Goal: Task Accomplishment & Management: Complete application form

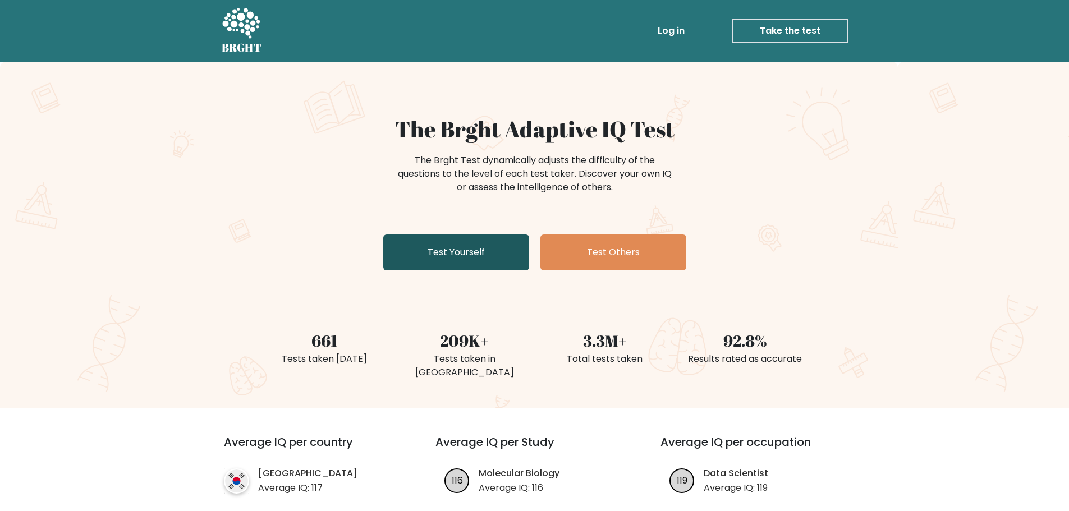
click at [501, 247] on link "Test Yourself" at bounding box center [456, 253] width 146 height 36
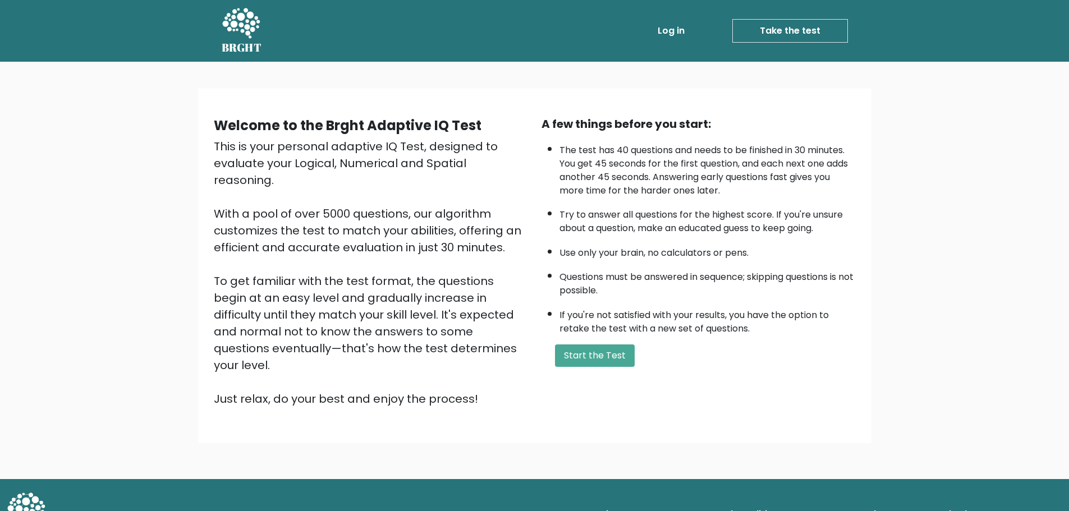
click at [794, 26] on link "Take the test" at bounding box center [790, 31] width 116 height 24
click at [581, 354] on button "Start the Test" at bounding box center [595, 356] width 80 height 22
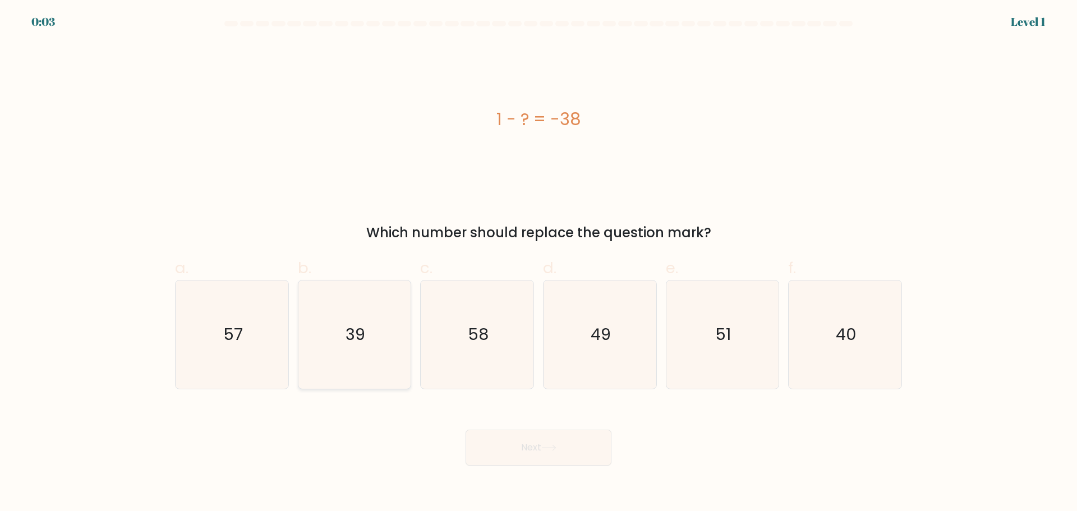
click at [361, 328] on text "39" at bounding box center [356, 334] width 20 height 22
click at [539, 263] on input "b. 39" at bounding box center [539, 259] width 1 height 7
radio input "true"
click at [530, 449] on button "Next" at bounding box center [539, 448] width 146 height 36
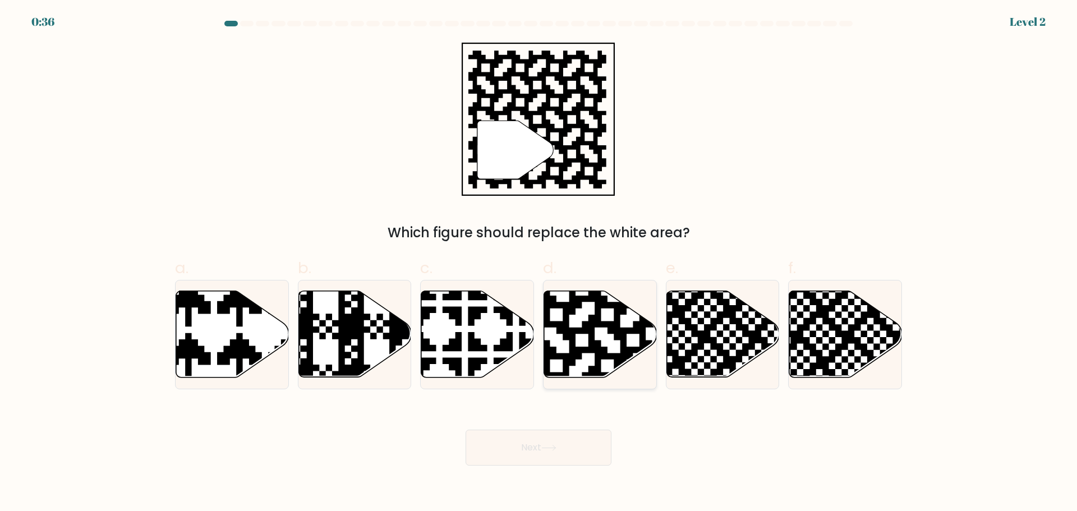
click at [607, 342] on icon at bounding box center [600, 334] width 113 height 86
click at [539, 263] on input "d." at bounding box center [539, 259] width 1 height 7
radio input "true"
click at [561, 446] on button "Next" at bounding box center [539, 448] width 146 height 36
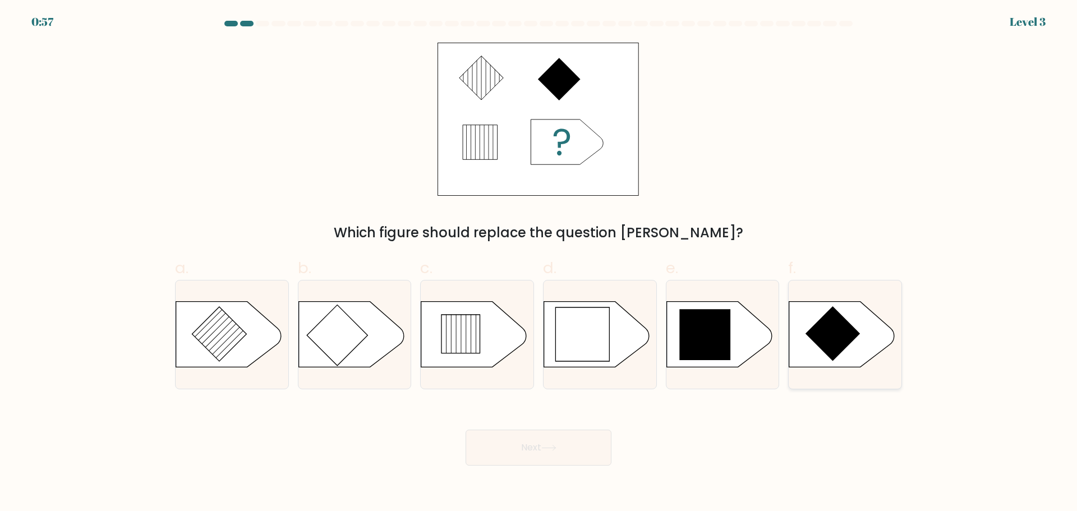
click at [835, 339] on icon at bounding box center [833, 333] width 55 height 55
click at [539, 263] on input "f." at bounding box center [539, 259] width 1 height 7
radio input "true"
click at [571, 448] on button "Next" at bounding box center [539, 448] width 146 height 36
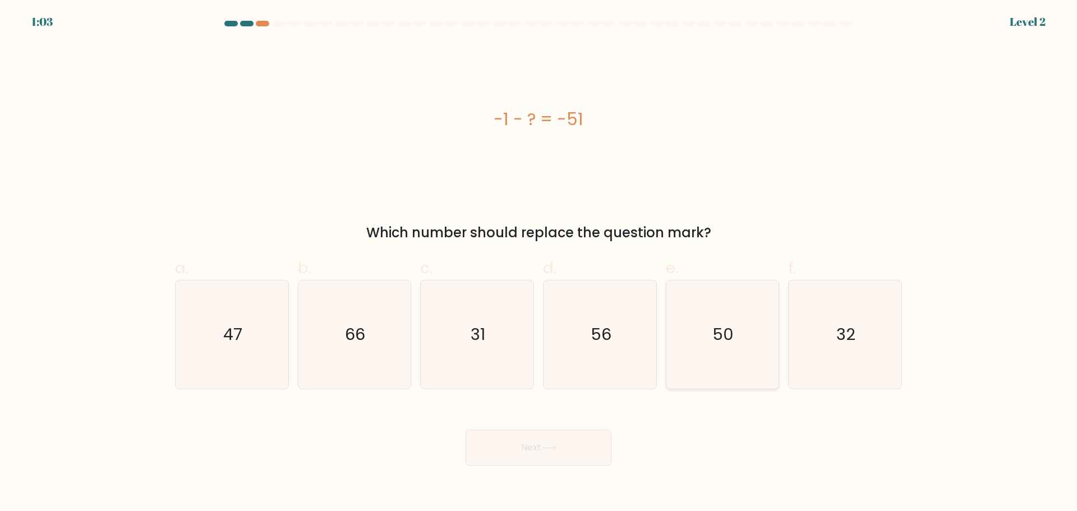
click at [692, 327] on icon "50" at bounding box center [722, 335] width 108 height 108
click at [539, 263] on input "e. 50" at bounding box center [539, 259] width 1 height 7
radio input "true"
click at [583, 428] on div "Next" at bounding box center [538, 434] width 741 height 63
click at [581, 442] on button "Next" at bounding box center [539, 448] width 146 height 36
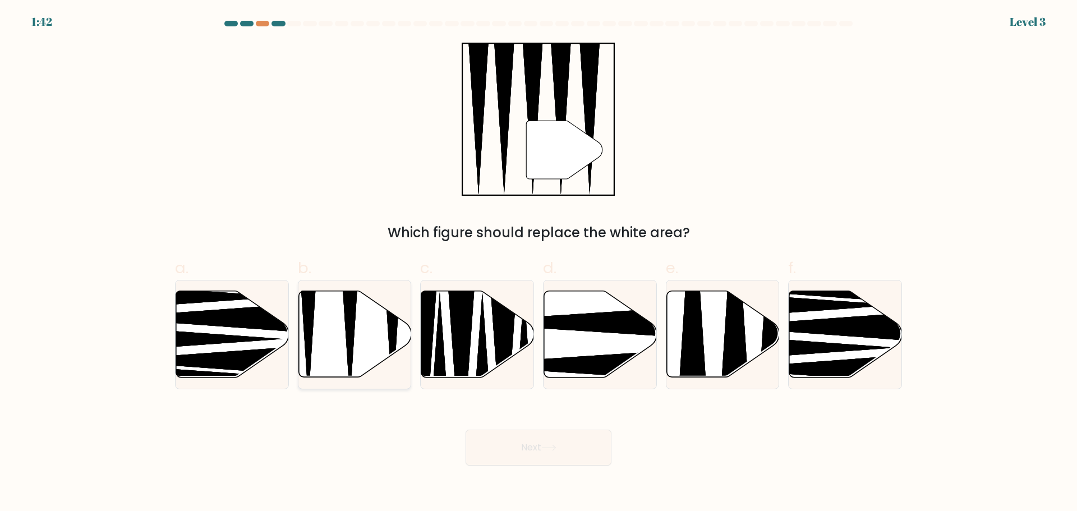
click at [333, 326] on icon at bounding box center [355, 334] width 113 height 86
click at [539, 263] on input "b." at bounding box center [539, 259] width 1 height 7
radio input "true"
click at [580, 458] on button "Next" at bounding box center [539, 448] width 146 height 36
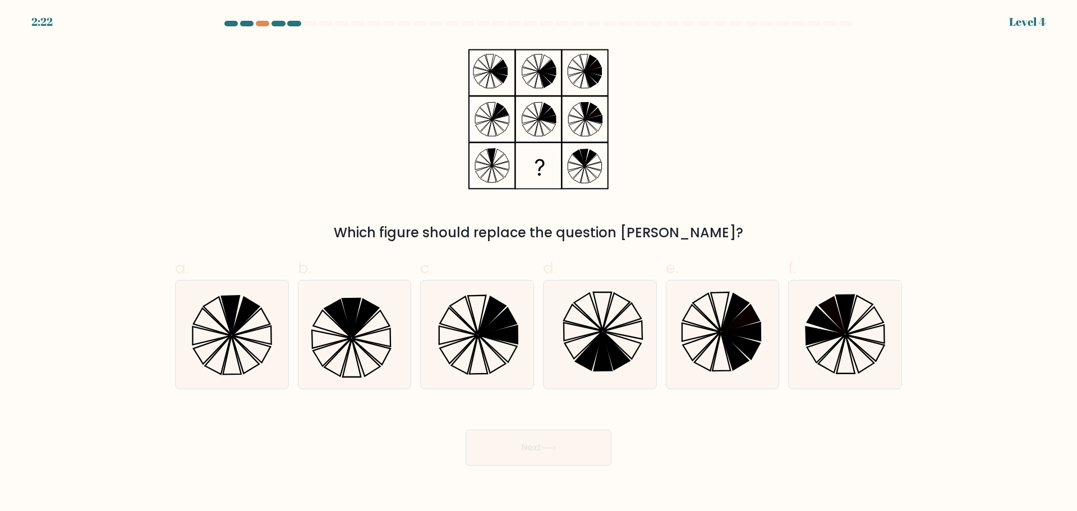
click at [544, 438] on button "Next" at bounding box center [539, 448] width 146 height 36
click at [240, 320] on icon at bounding box center [245, 316] width 27 height 38
click at [539, 263] on input "a." at bounding box center [539, 259] width 1 height 7
radio input "true"
click at [530, 458] on button "Next" at bounding box center [539, 448] width 146 height 36
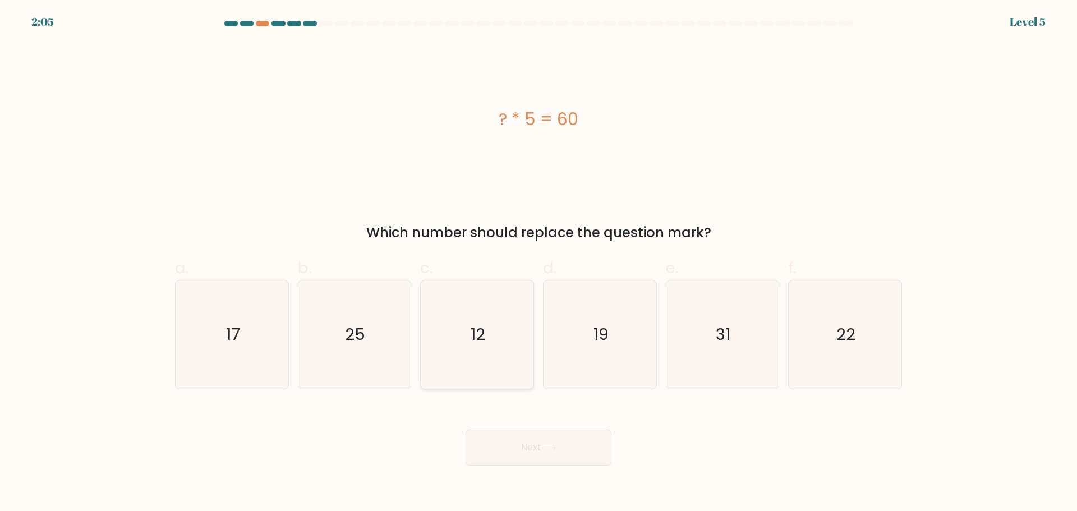
click at [488, 319] on icon "12" at bounding box center [477, 335] width 108 height 108
click at [539, 263] on input "c. 12" at bounding box center [539, 259] width 1 height 7
radio input "true"
click at [588, 451] on button "Next" at bounding box center [539, 448] width 146 height 36
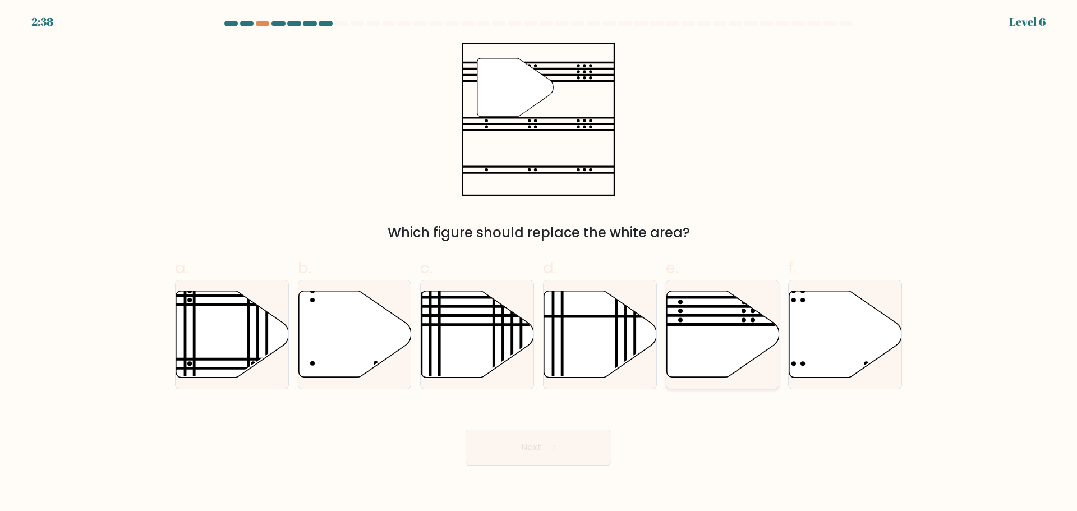
click at [693, 329] on icon at bounding box center [723, 334] width 113 height 86
click at [539, 263] on input "e." at bounding box center [539, 259] width 1 height 7
radio input "true"
click at [520, 442] on button "Next" at bounding box center [539, 448] width 146 height 36
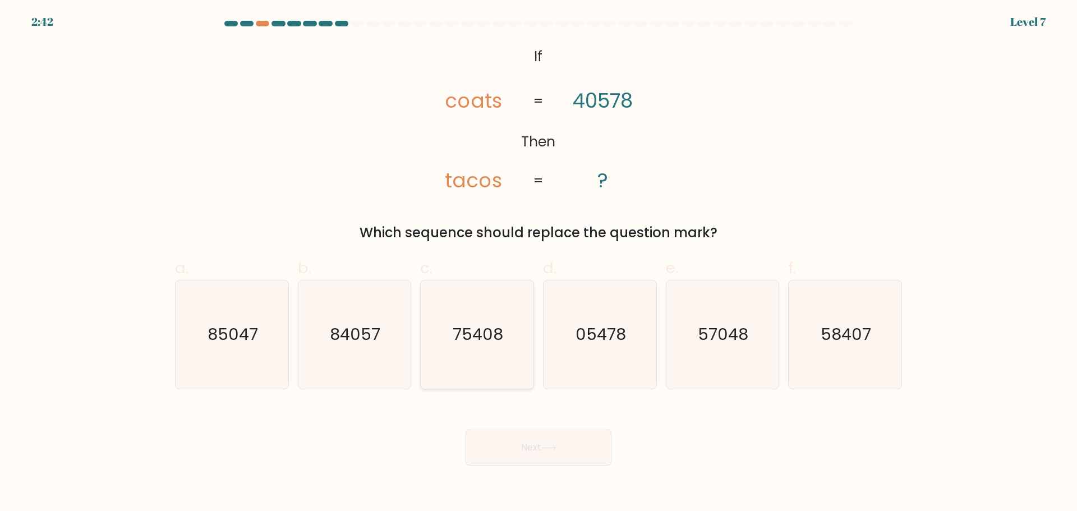
click at [490, 326] on text "75408" at bounding box center [478, 334] width 51 height 22
click at [539, 263] on input "c. 75408" at bounding box center [539, 259] width 1 height 7
radio input "true"
click at [540, 450] on button "Next" at bounding box center [539, 448] width 146 height 36
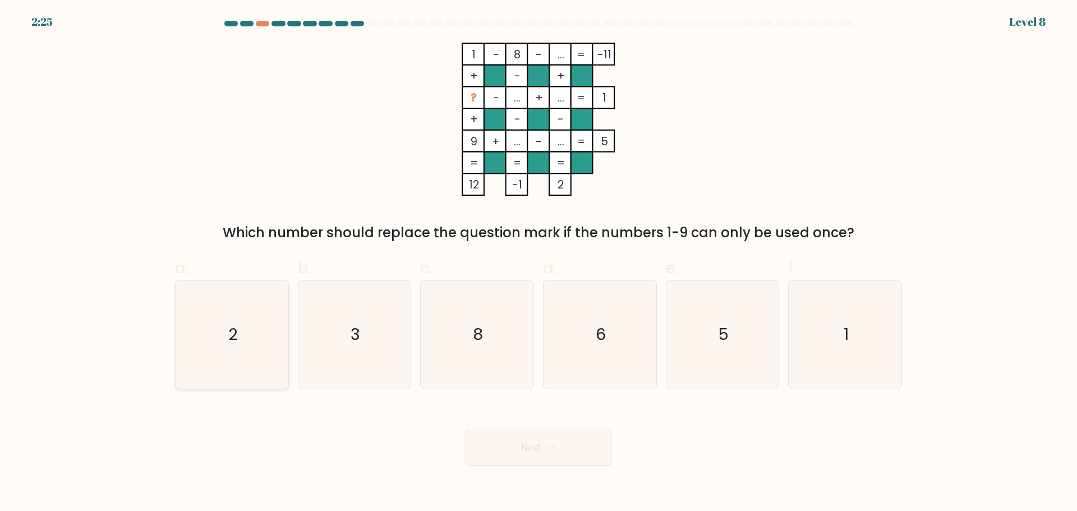
click at [273, 364] on icon "2" at bounding box center [232, 335] width 108 height 108
click at [539, 263] on input "a. 2" at bounding box center [539, 259] width 1 height 7
radio input "true"
click at [536, 450] on button "Next" at bounding box center [539, 448] width 146 height 36
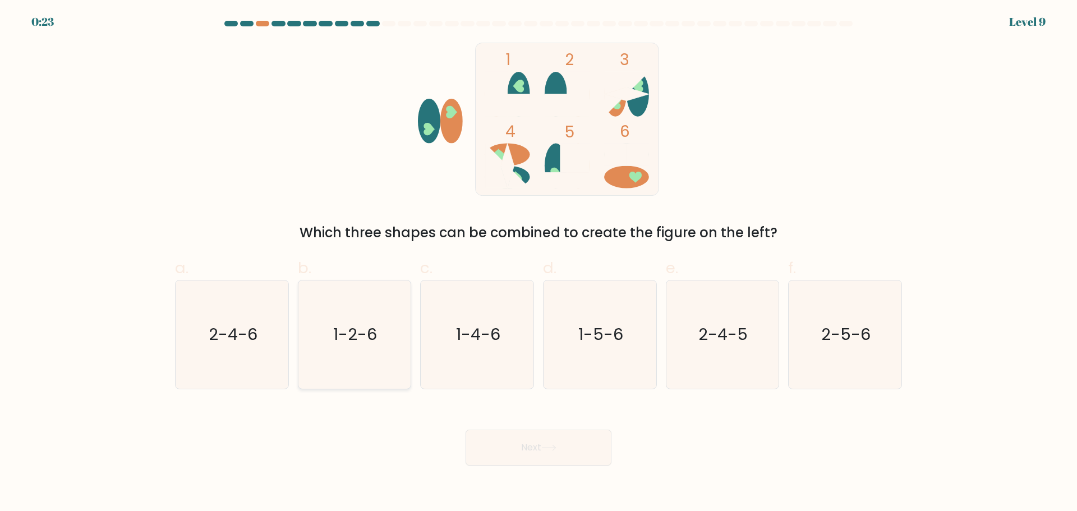
click at [369, 350] on icon "1-2-6" at bounding box center [354, 335] width 108 height 108
click at [539, 263] on input "b. 1-2-6" at bounding box center [539, 259] width 1 height 7
radio input "true"
click at [515, 452] on button "Next" at bounding box center [539, 448] width 146 height 36
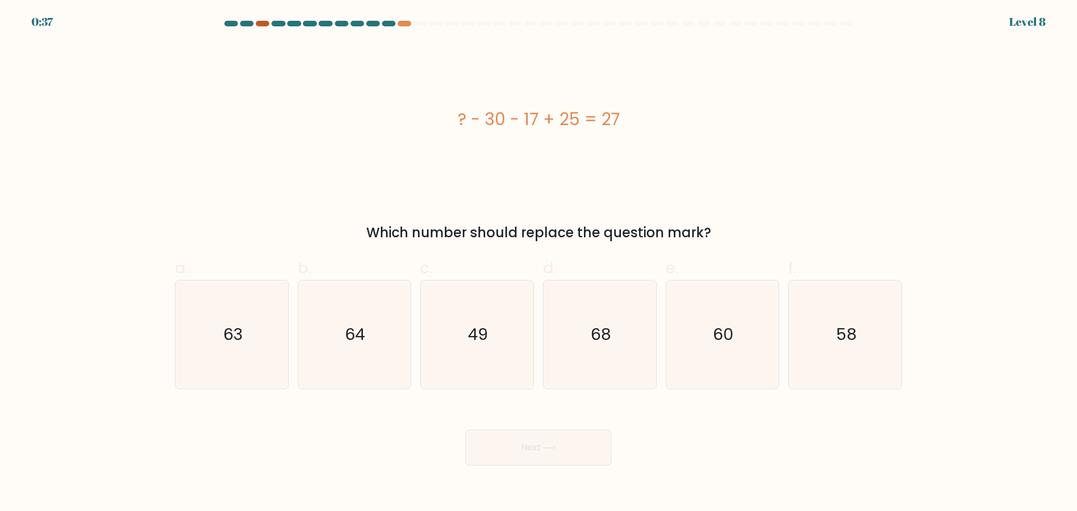
click at [258, 22] on div at bounding box center [262, 24] width 13 height 6
click at [405, 22] on div at bounding box center [404, 24] width 13 height 6
click at [391, 24] on div at bounding box center [388, 24] width 13 height 6
drag, startPoint x: 548, startPoint y: 230, endPoint x: 721, endPoint y: 235, distance: 172.4
click at [721, 235] on div "Which number should replace the question mark?" at bounding box center [539, 233] width 714 height 20
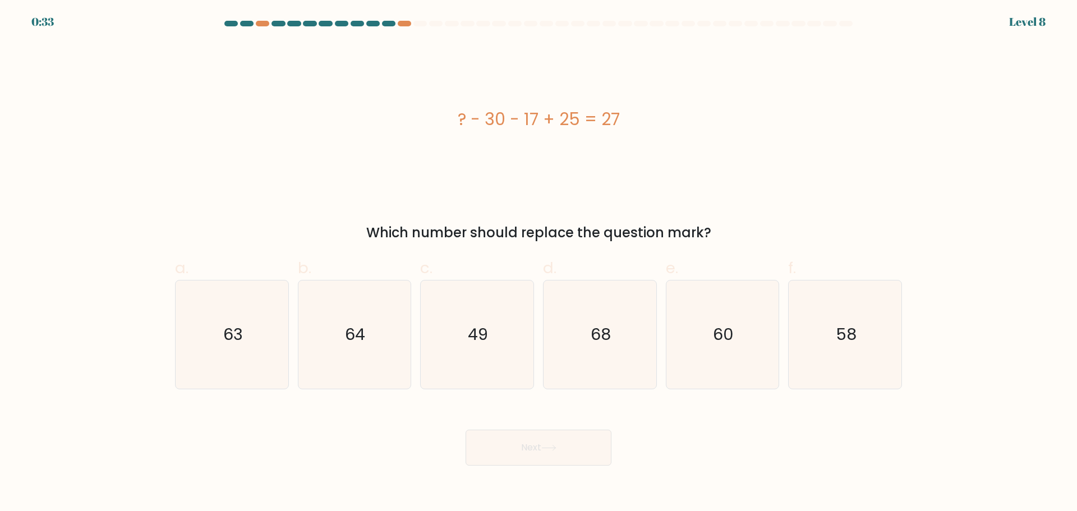
click at [735, 235] on div "Which number should replace the question mark?" at bounding box center [539, 233] width 714 height 20
click at [499, 323] on icon "49" at bounding box center [477, 335] width 108 height 108
click at [539, 263] on input "c. 49" at bounding box center [539, 259] width 1 height 7
radio input "true"
click at [540, 450] on button "Next" at bounding box center [539, 448] width 146 height 36
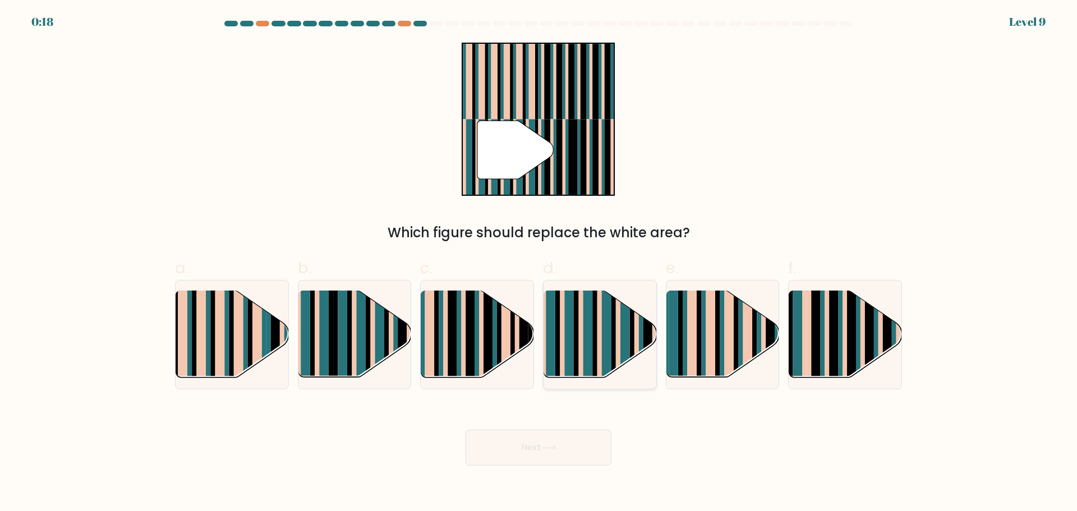
click at [602, 349] on rect at bounding box center [599, 344] width 4 height 112
click at [539, 263] on input "d." at bounding box center [539, 259] width 1 height 7
radio input "true"
click at [556, 450] on icon at bounding box center [548, 448] width 13 height 5
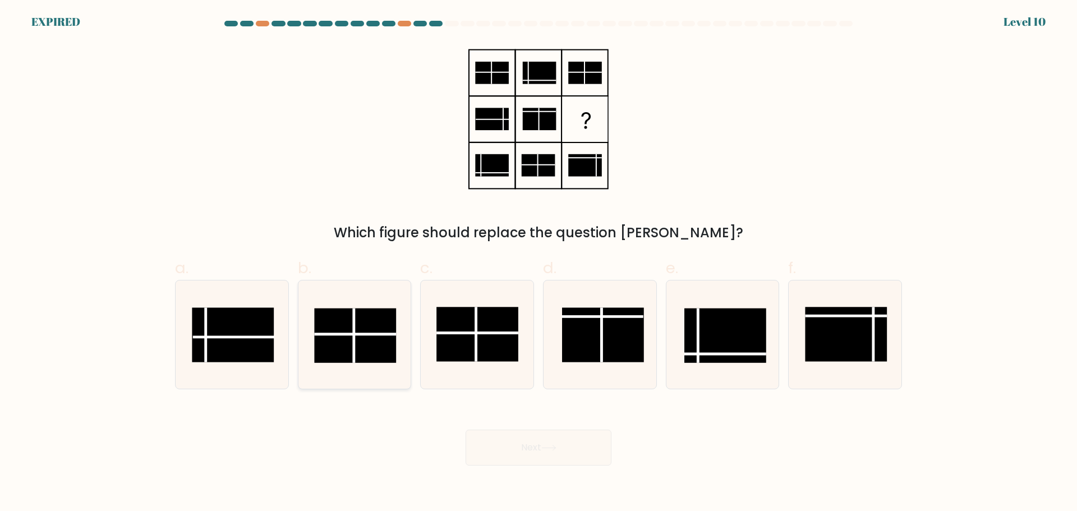
click at [370, 334] on line at bounding box center [356, 334] width 82 height 0
click at [539, 263] on input "b." at bounding box center [539, 259] width 1 height 7
radio input "true"
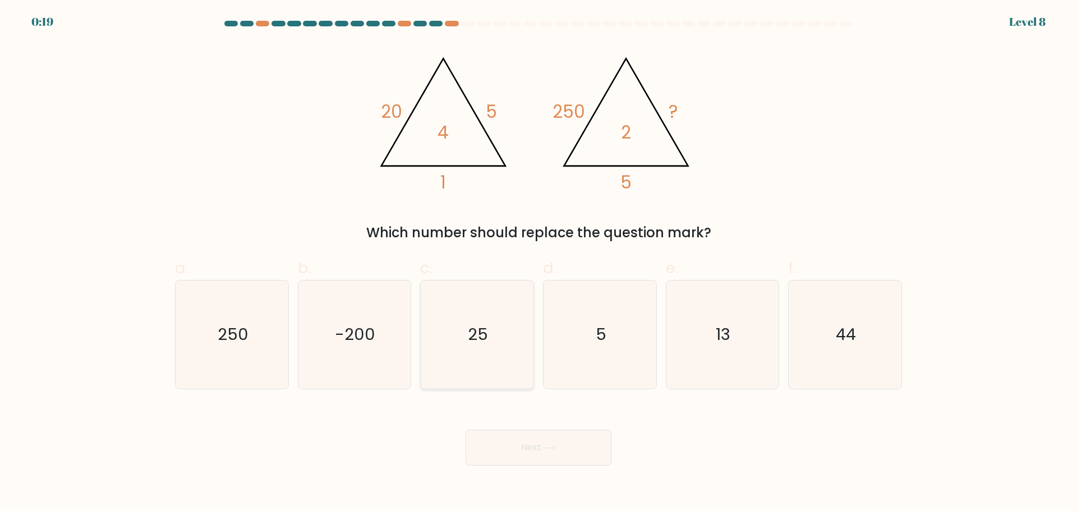
click at [511, 336] on icon "25" at bounding box center [477, 335] width 108 height 108
click at [539, 263] on input "c. 25" at bounding box center [539, 259] width 1 height 7
radio input "true"
click at [548, 457] on button "Next" at bounding box center [539, 448] width 146 height 36
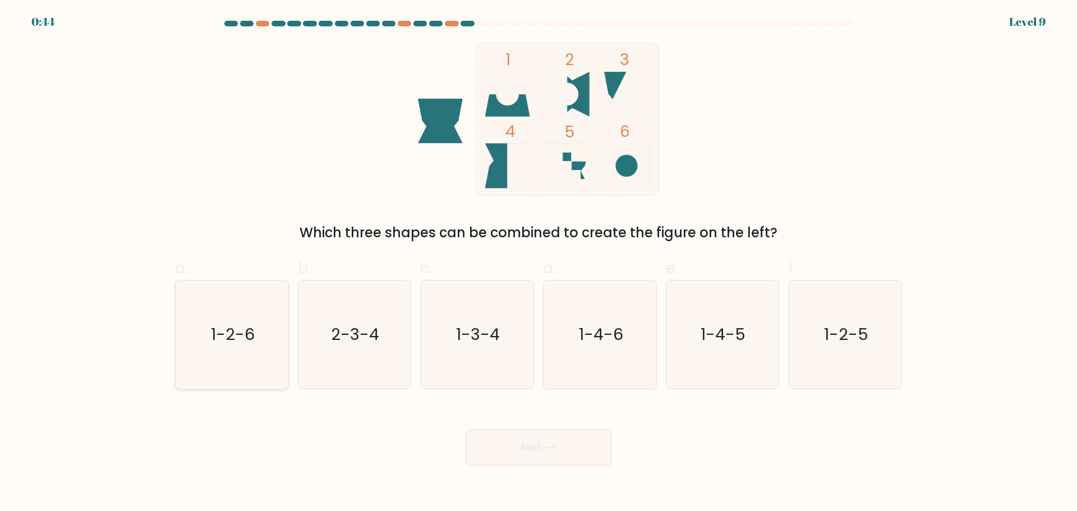
click at [266, 349] on icon "1-2-6" at bounding box center [232, 335] width 108 height 108
click at [539, 263] on input "a. 1-2-6" at bounding box center [539, 259] width 1 height 7
radio input "true"
click at [533, 458] on button "Next" at bounding box center [539, 448] width 146 height 36
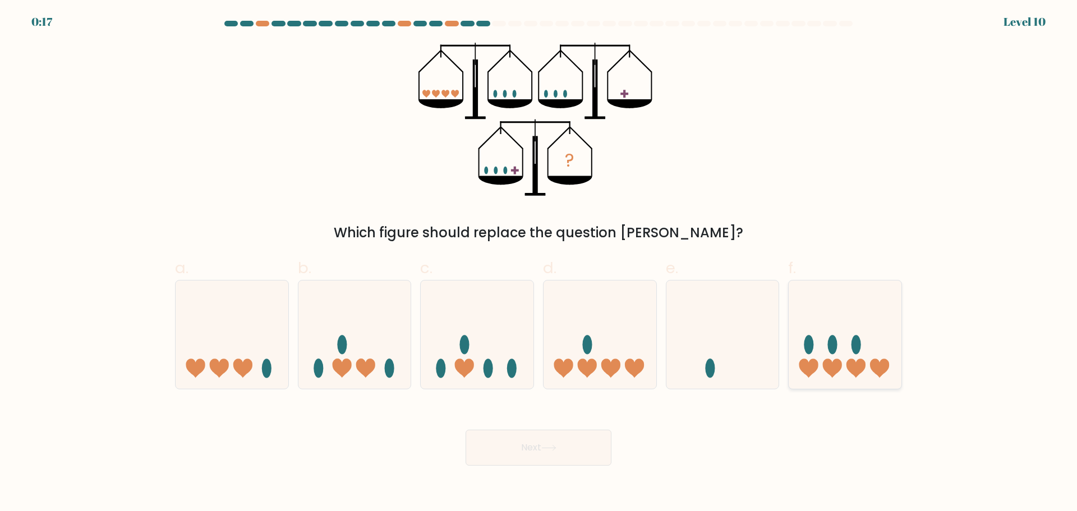
click at [849, 314] on icon at bounding box center [845, 334] width 113 height 93
click at [539, 263] on input "f." at bounding box center [539, 259] width 1 height 7
radio input "true"
click at [539, 450] on button "Next" at bounding box center [539, 448] width 146 height 36
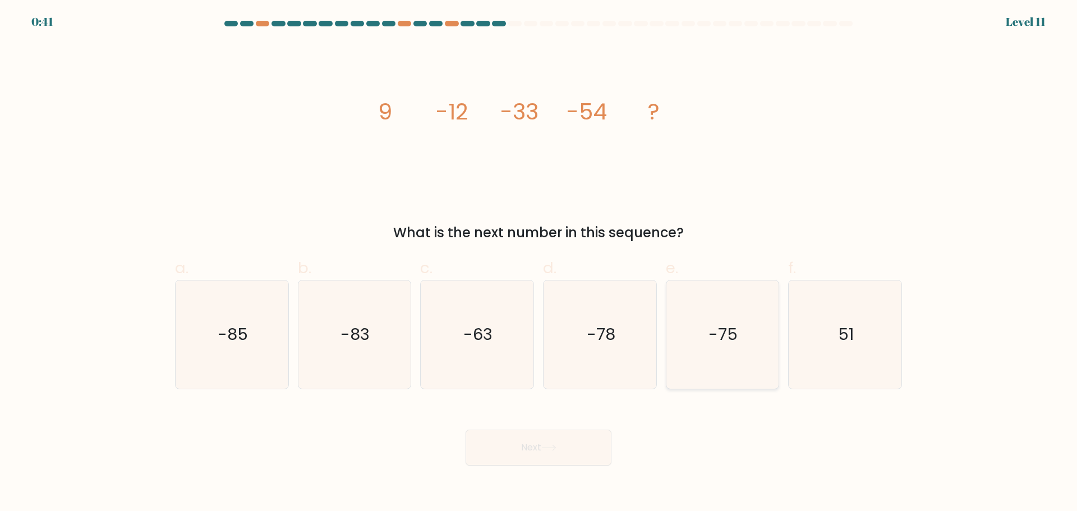
click at [762, 340] on icon "-75" at bounding box center [722, 335] width 108 height 108
click at [539, 263] on input "e. -75" at bounding box center [539, 259] width 1 height 7
radio input "true"
click at [528, 453] on button "Next" at bounding box center [539, 448] width 146 height 36
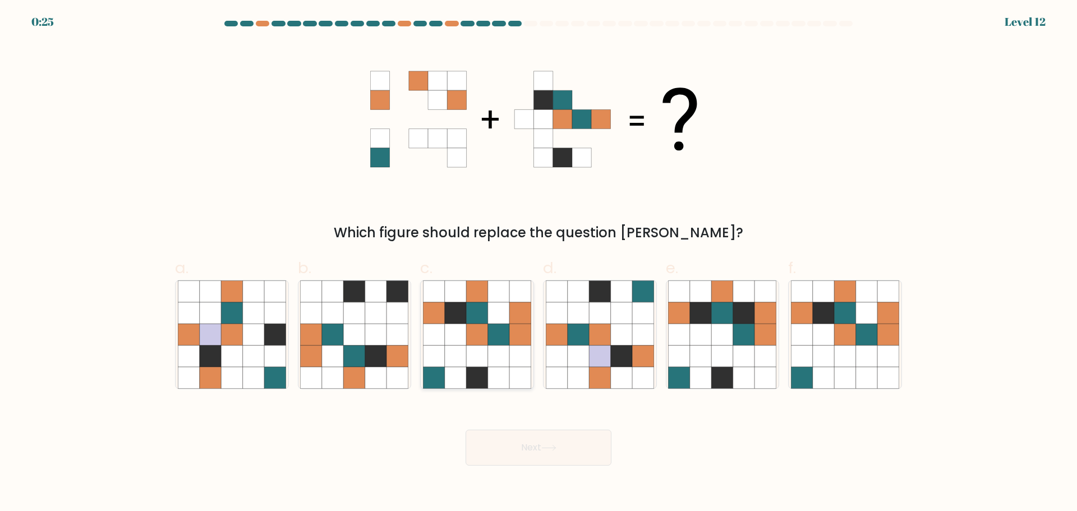
click at [470, 324] on icon at bounding box center [476, 334] width 21 height 21
click at [539, 263] on input "c." at bounding box center [539, 259] width 1 height 7
radio input "true"
click at [555, 454] on button "Next" at bounding box center [539, 448] width 146 height 36
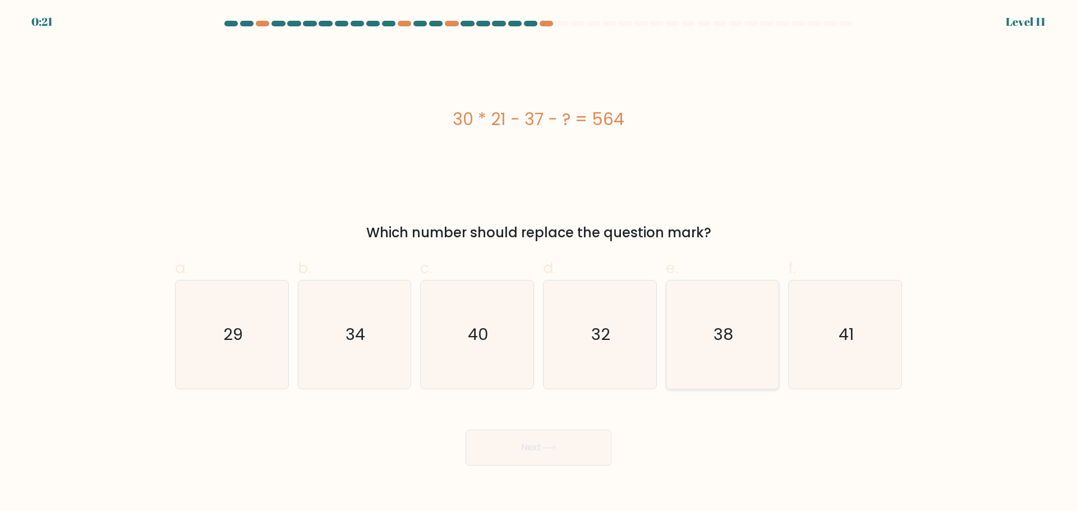
click at [702, 345] on icon "38" at bounding box center [722, 335] width 108 height 108
click at [539, 263] on input "e. 38" at bounding box center [539, 259] width 1 height 7
radio input "true"
click at [534, 443] on button "Next" at bounding box center [539, 448] width 146 height 36
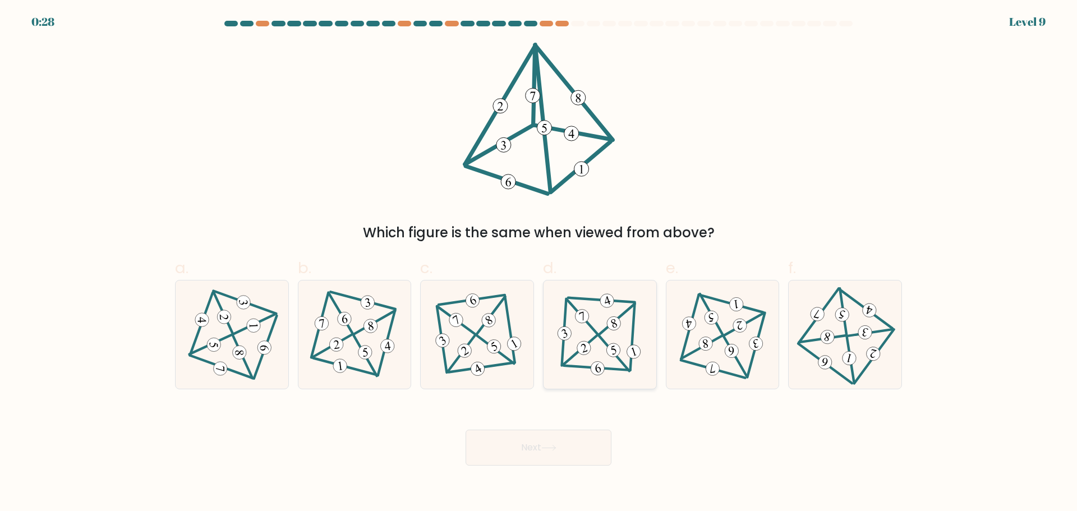
click at [588, 334] on icon at bounding box center [600, 334] width 89 height 86
click at [539, 263] on input "d." at bounding box center [539, 259] width 1 height 7
radio input "true"
click at [529, 449] on button "Next" at bounding box center [539, 448] width 146 height 36
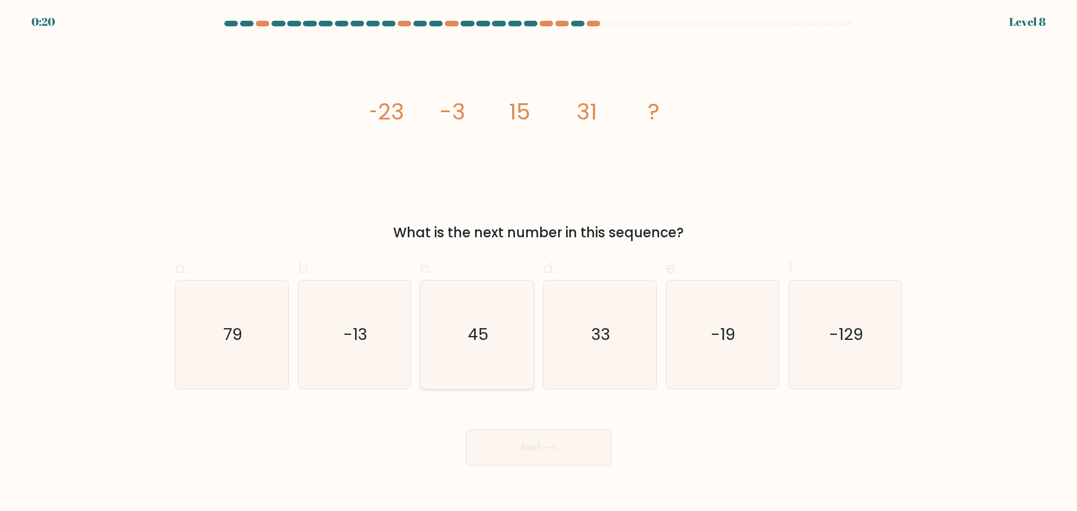
click at [480, 329] on text "45" at bounding box center [478, 334] width 21 height 22
click at [539, 263] on input "c. 45" at bounding box center [539, 259] width 1 height 7
radio input "true"
click at [531, 440] on button "Next" at bounding box center [539, 448] width 146 height 36
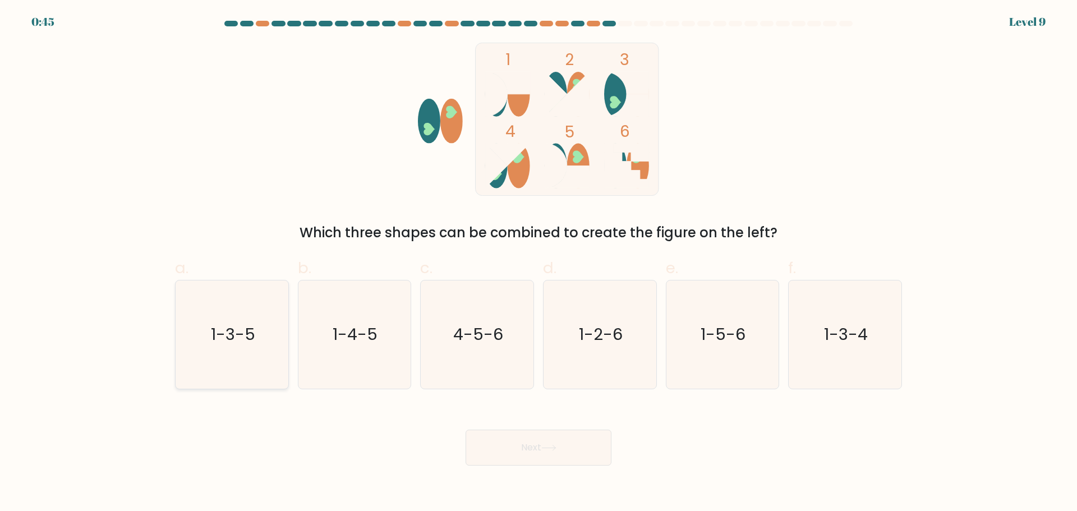
click at [261, 333] on icon "1-3-5" at bounding box center [232, 335] width 108 height 108
click at [539, 263] on input "a. 1-3-5" at bounding box center [539, 259] width 1 height 7
radio input "true"
click at [540, 445] on button "Next" at bounding box center [539, 448] width 146 height 36
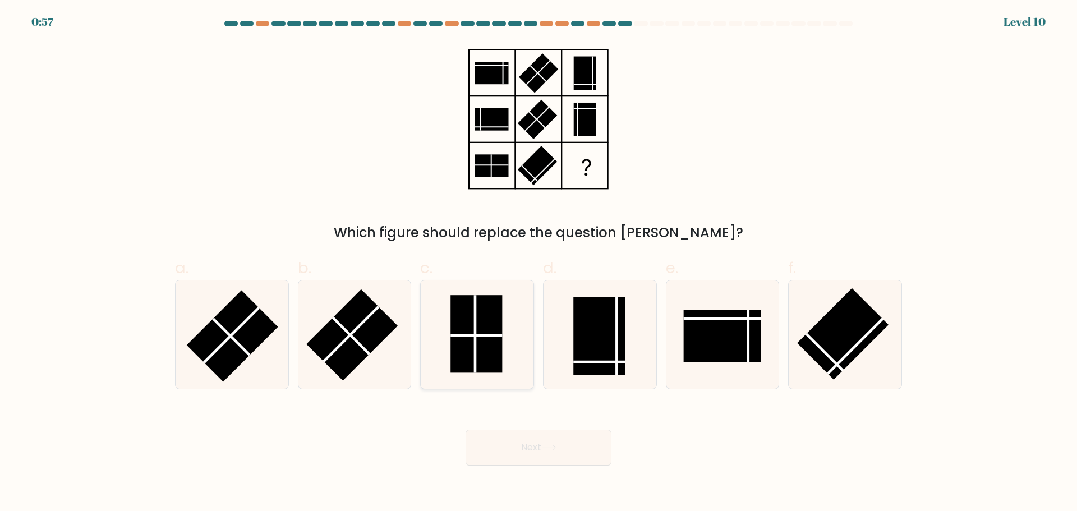
click at [472, 335] on line at bounding box center [477, 335] width 52 height 0
click at [539, 263] on input "c." at bounding box center [539, 259] width 1 height 7
radio input "true"
click at [503, 446] on button "Next" at bounding box center [539, 448] width 146 height 36
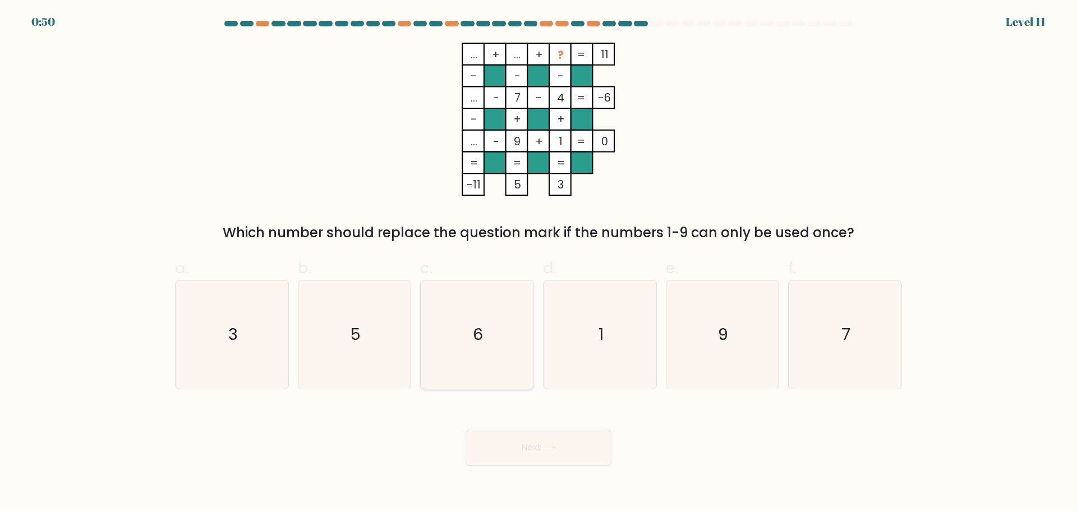
click at [476, 311] on icon "6" at bounding box center [477, 335] width 108 height 108
click at [539, 263] on input "c. 6" at bounding box center [539, 259] width 1 height 7
radio input "true"
click at [535, 451] on button "Next" at bounding box center [539, 448] width 146 height 36
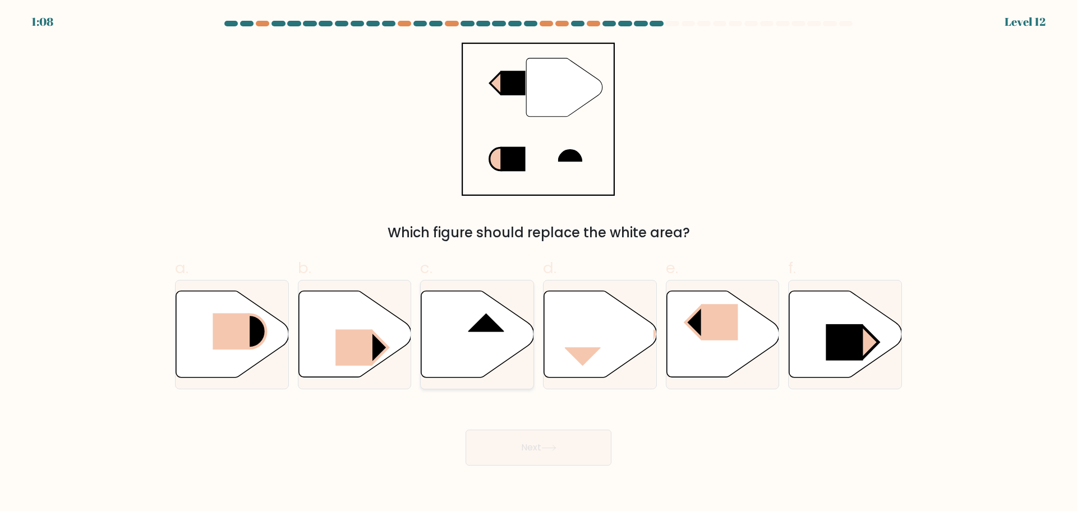
click at [482, 326] on rect at bounding box center [486, 313] width 36 height 38
click at [539, 263] on input "c." at bounding box center [539, 259] width 1 height 7
radio input "true"
click at [580, 478] on body "1:07 Level 12" at bounding box center [538, 255] width 1077 height 511
click at [576, 450] on button "Next" at bounding box center [539, 448] width 146 height 36
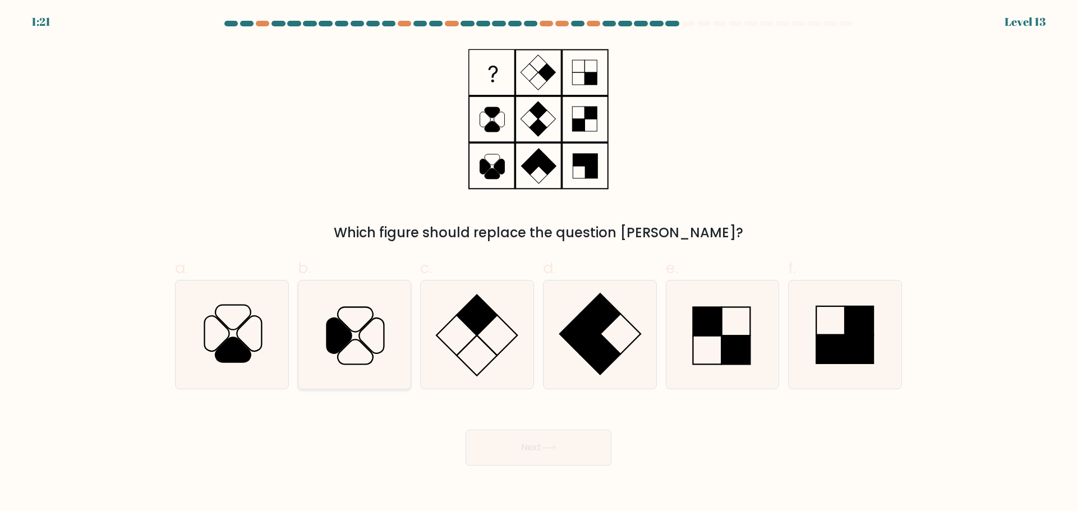
click at [351, 346] on icon at bounding box center [354, 335] width 108 height 108
click at [539, 263] on input "b." at bounding box center [539, 259] width 1 height 7
radio input "true"
click at [570, 447] on button "Next" at bounding box center [539, 448] width 146 height 36
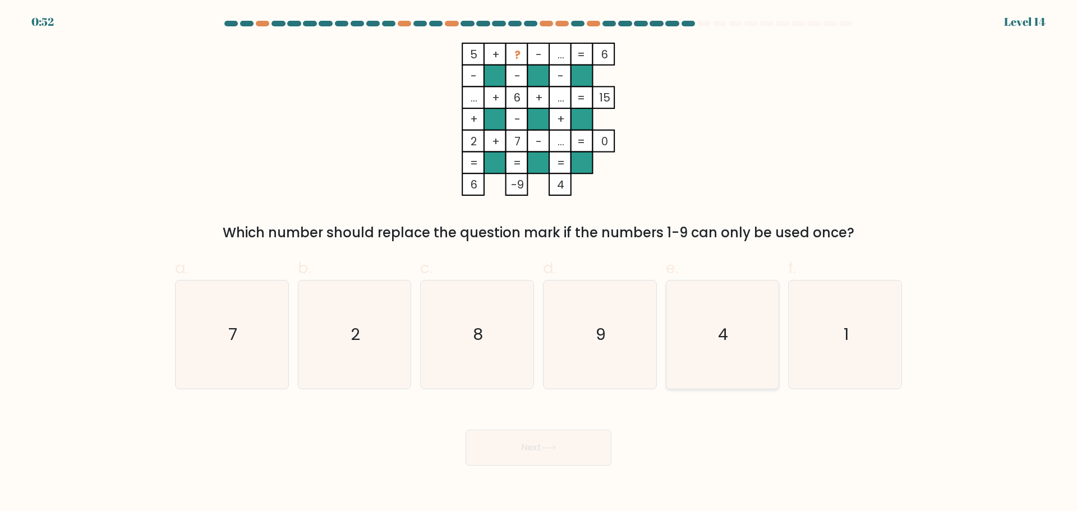
click at [694, 324] on icon "4" at bounding box center [722, 335] width 108 height 108
click at [539, 263] on input "e. 4" at bounding box center [539, 259] width 1 height 7
radio input "true"
click at [549, 456] on button "Next" at bounding box center [539, 448] width 146 height 36
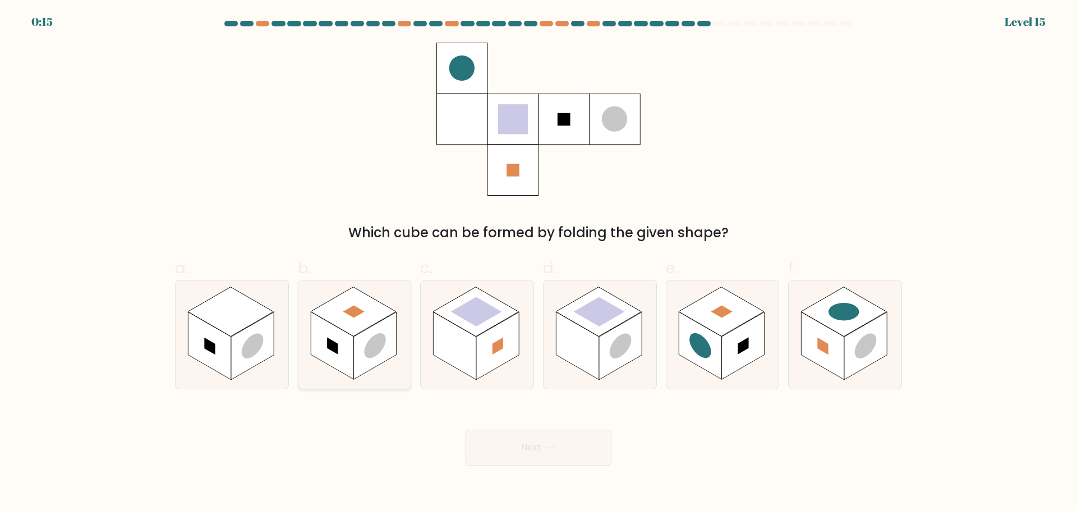
click at [366, 349] on circle at bounding box center [375, 346] width 22 height 34
click at [539, 263] on input "b." at bounding box center [539, 259] width 1 height 7
radio input "true"
click at [567, 439] on button "Next" at bounding box center [539, 448] width 146 height 36
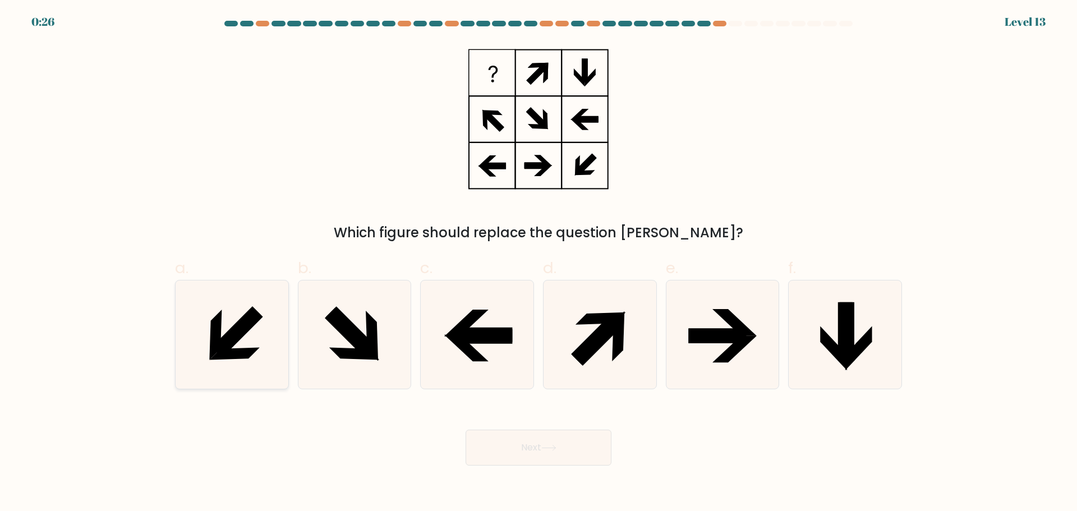
click at [237, 331] on icon at bounding box center [237, 331] width 51 height 51
click at [539, 263] on input "a." at bounding box center [539, 259] width 1 height 7
radio input "true"
click at [570, 452] on button "Next" at bounding box center [539, 448] width 146 height 36
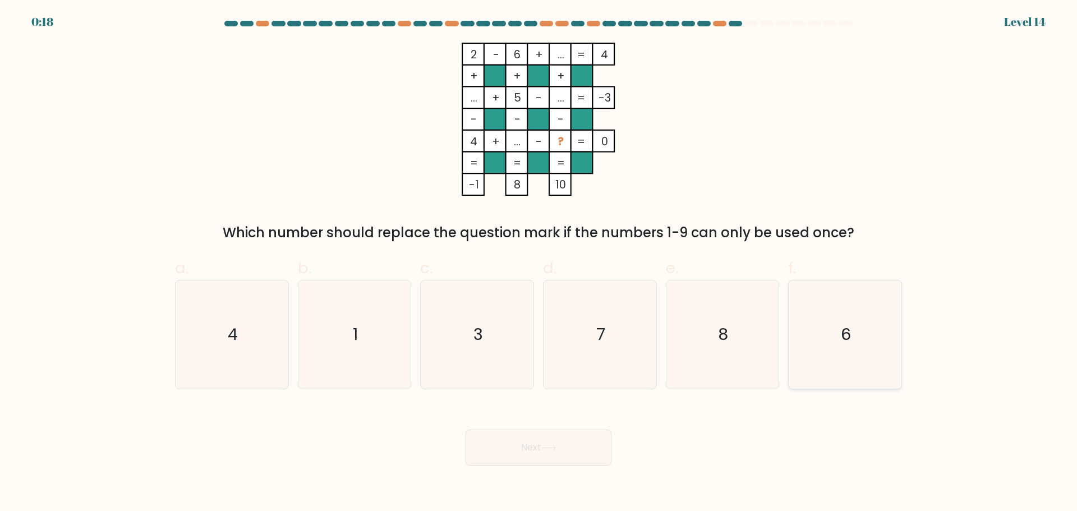
click at [866, 329] on icon "6" at bounding box center [845, 335] width 108 height 108
click at [539, 263] on input "f. 6" at bounding box center [539, 259] width 1 height 7
radio input "true"
drag, startPoint x: 530, startPoint y: 467, endPoint x: 535, endPoint y: 455, distance: 13.6
click at [530, 467] on body "0:17 Level 14" at bounding box center [538, 255] width 1077 height 511
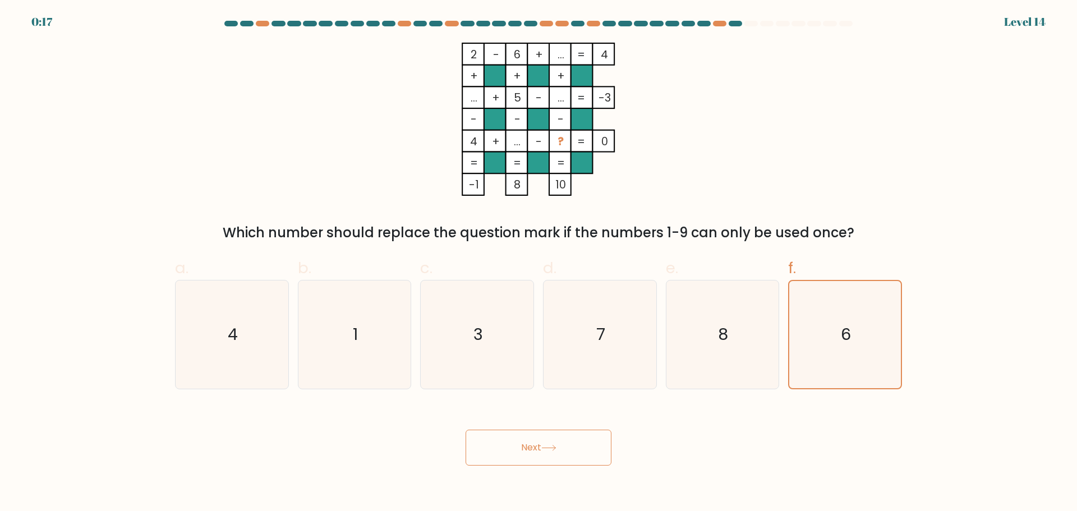
click at [537, 450] on button "Next" at bounding box center [539, 448] width 146 height 36
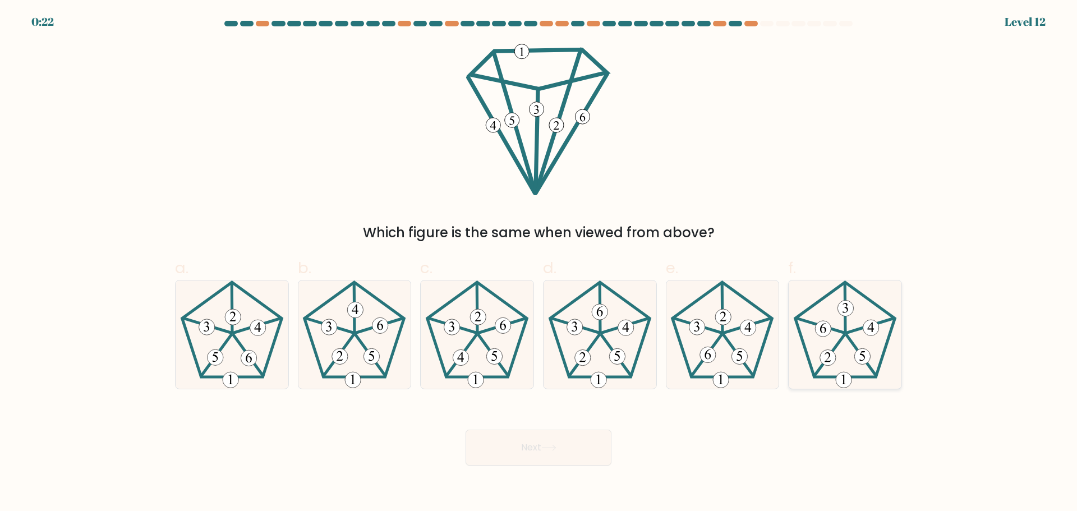
click at [857, 368] on icon at bounding box center [845, 335] width 108 height 108
click at [539, 263] on input "f." at bounding box center [539, 259] width 1 height 7
radio input "true"
click at [563, 438] on button "Next" at bounding box center [539, 448] width 146 height 36
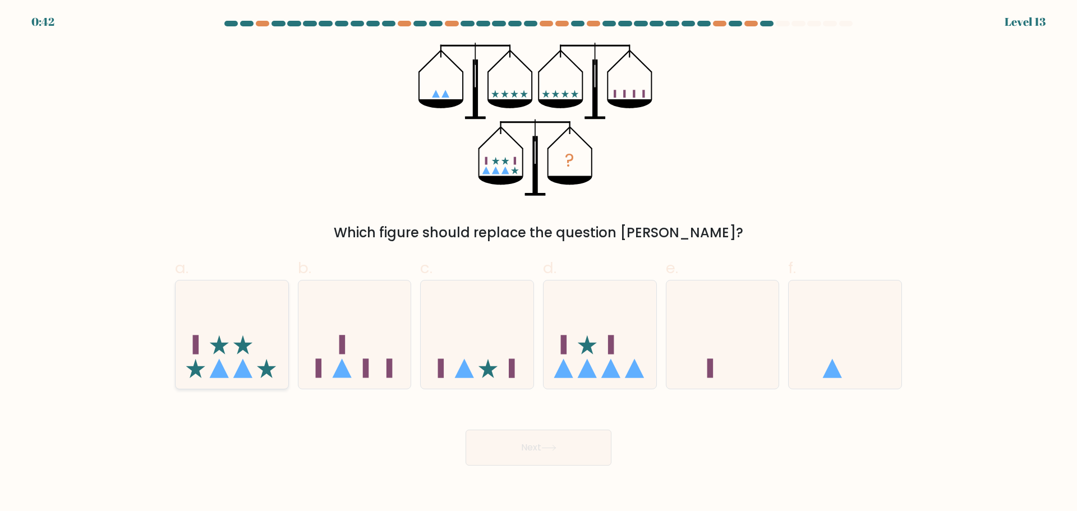
click at [239, 347] on icon at bounding box center [232, 334] width 113 height 93
click at [539, 263] on input "a." at bounding box center [539, 259] width 1 height 7
radio input "true"
click at [558, 441] on button "Next" at bounding box center [539, 448] width 146 height 36
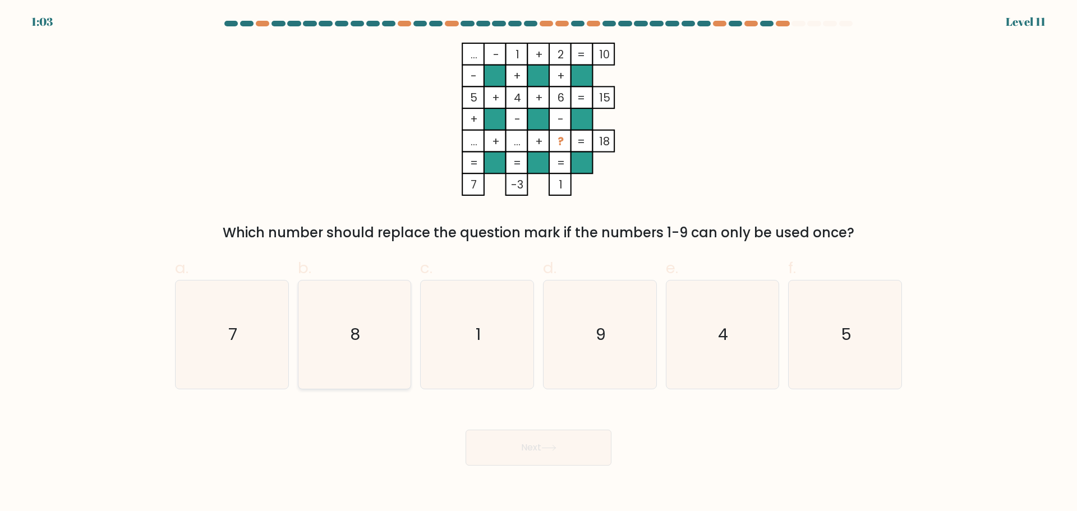
click at [355, 321] on icon "8" at bounding box center [354, 335] width 108 height 108
click at [539, 263] on input "b. 8" at bounding box center [539, 259] width 1 height 7
radio input "true"
click at [593, 457] on button "Next" at bounding box center [539, 448] width 146 height 36
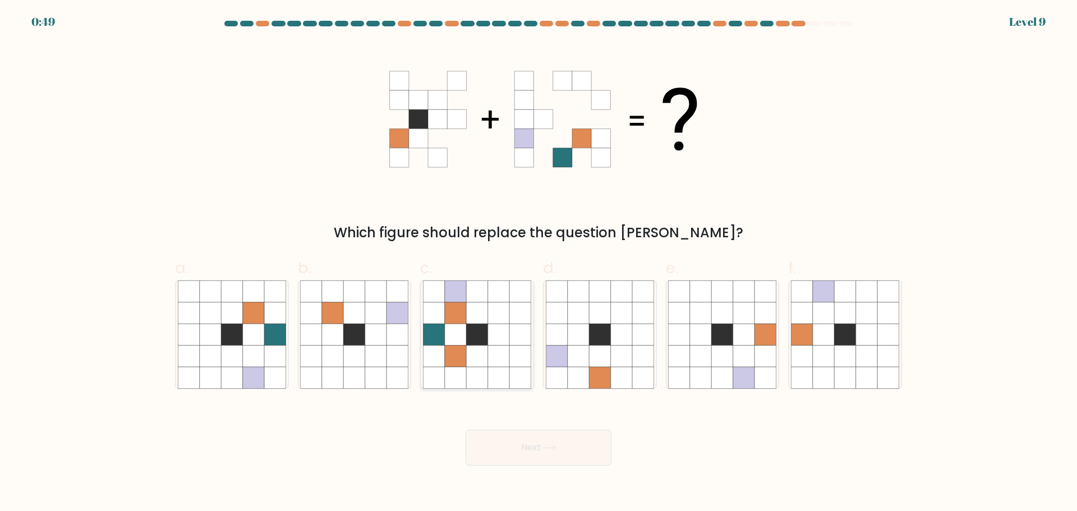
click at [498, 350] on icon at bounding box center [498, 355] width 21 height 21
click at [539, 263] on input "c." at bounding box center [539, 259] width 1 height 7
radio input "true"
click at [529, 438] on button "Next" at bounding box center [539, 448] width 146 height 36
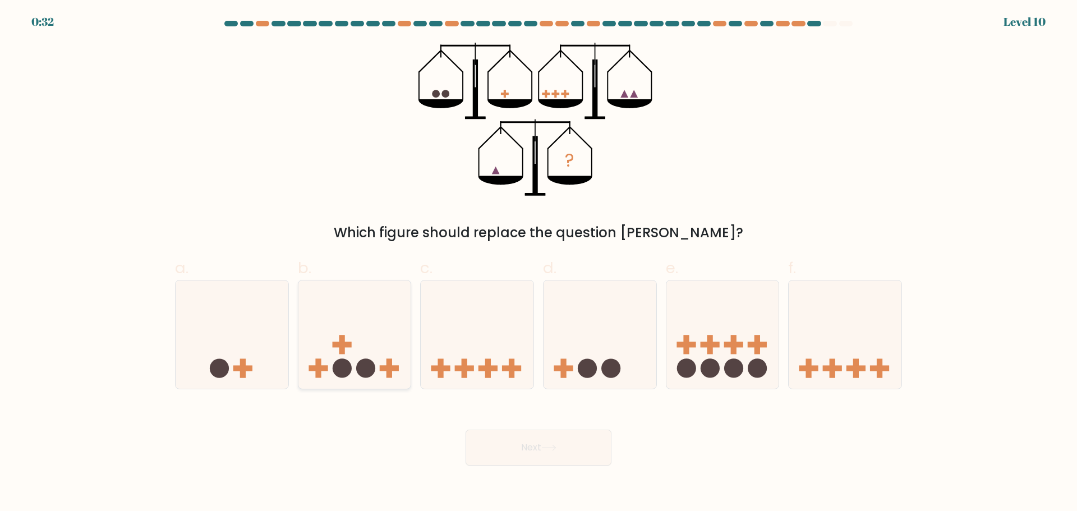
click at [360, 329] on icon at bounding box center [355, 334] width 113 height 93
click at [539, 263] on input "b." at bounding box center [539, 259] width 1 height 7
radio input "true"
click at [365, 361] on circle at bounding box center [365, 368] width 19 height 19
click at [539, 263] on input "b." at bounding box center [539, 259] width 1 height 7
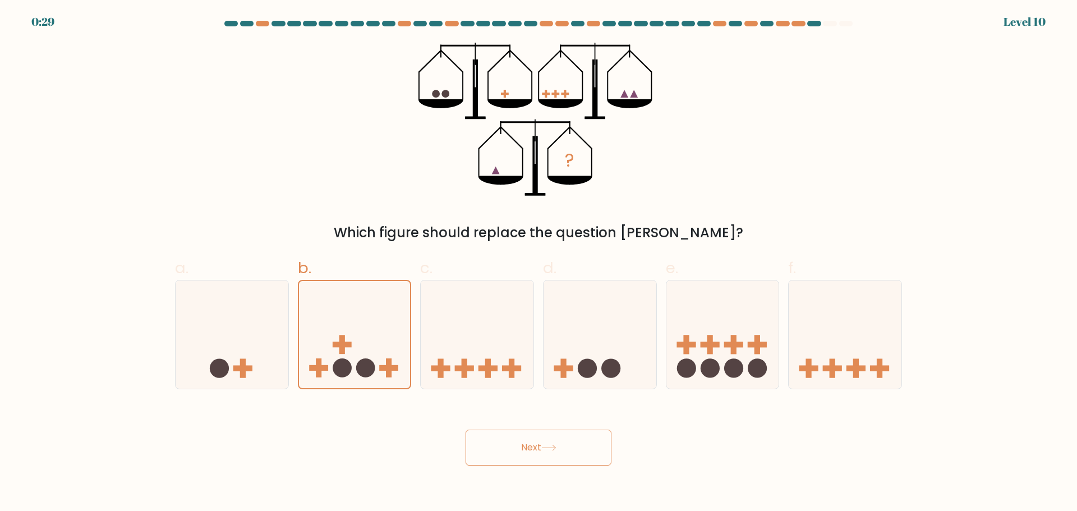
click at [354, 241] on div "Which figure should replace the question mark?" at bounding box center [539, 233] width 714 height 20
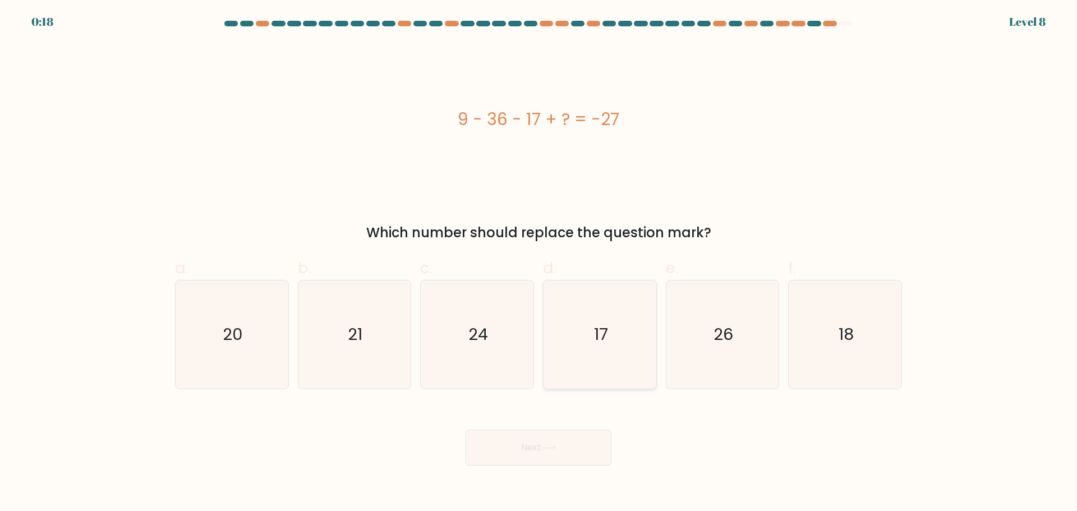
click at [605, 322] on icon "17" at bounding box center [600, 335] width 108 height 108
click at [539, 263] on input "d. 17" at bounding box center [539, 259] width 1 height 7
radio input "true"
click at [572, 449] on button "Next" at bounding box center [539, 448] width 146 height 36
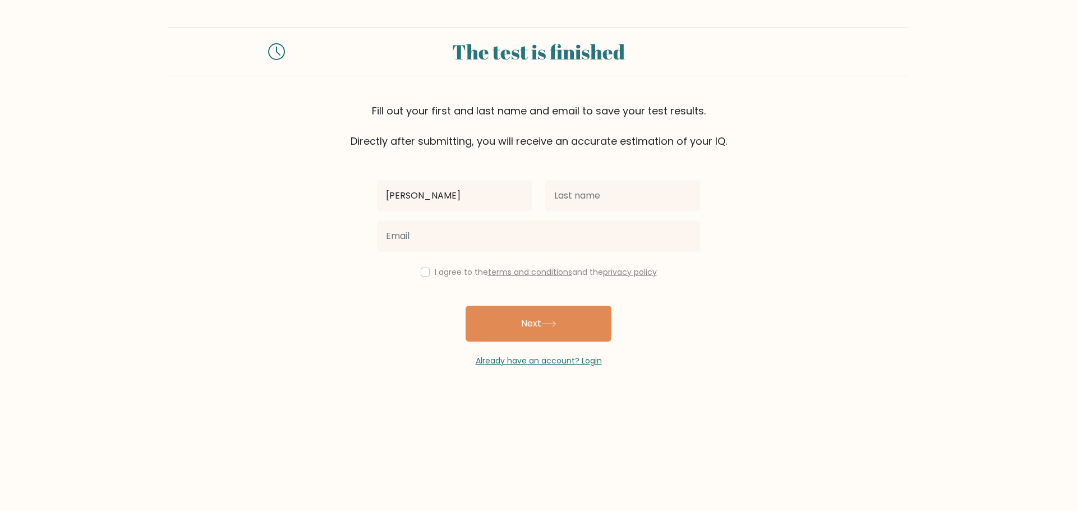
type input "[PERSON_NAME]"
click at [596, 196] on input "text" at bounding box center [622, 195] width 155 height 31
type input "[PERSON_NAME]"
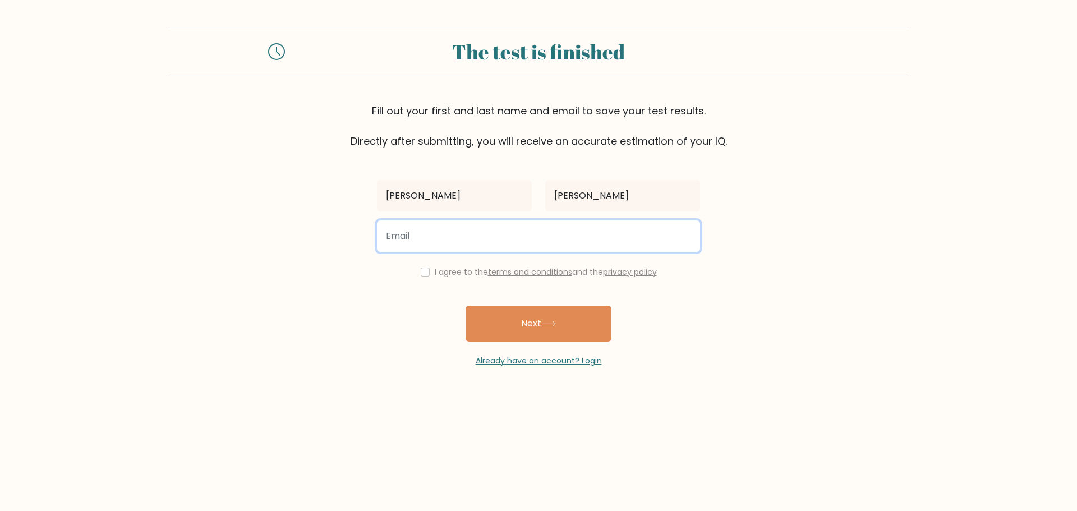
click at [542, 230] on input "email" at bounding box center [538, 236] width 323 height 31
type input "[PERSON_NAME][EMAIL_ADDRESS][DOMAIN_NAME]"
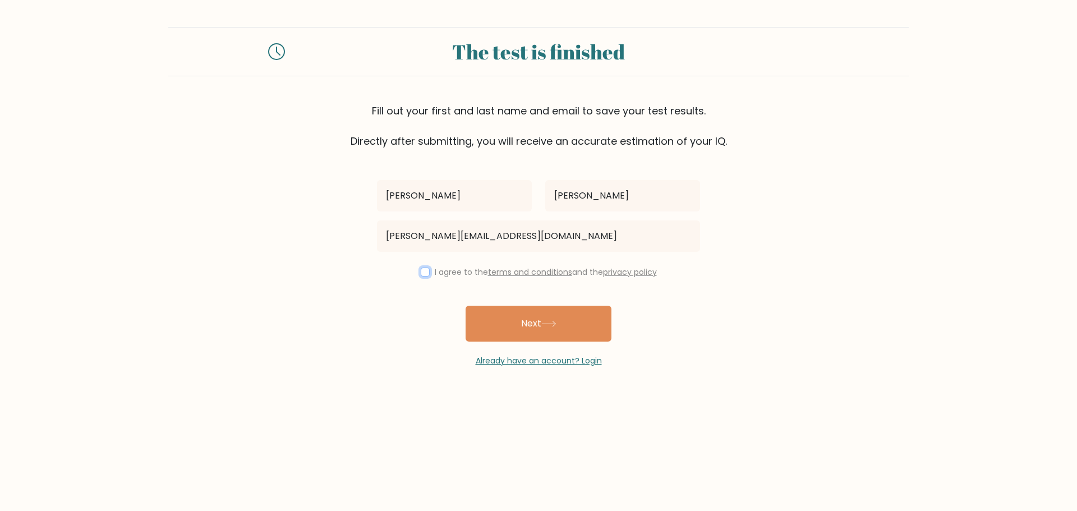
click at [421, 272] on input "checkbox" at bounding box center [425, 272] width 9 height 9
checkbox input "true"
click at [505, 325] on button "Next" at bounding box center [539, 324] width 146 height 36
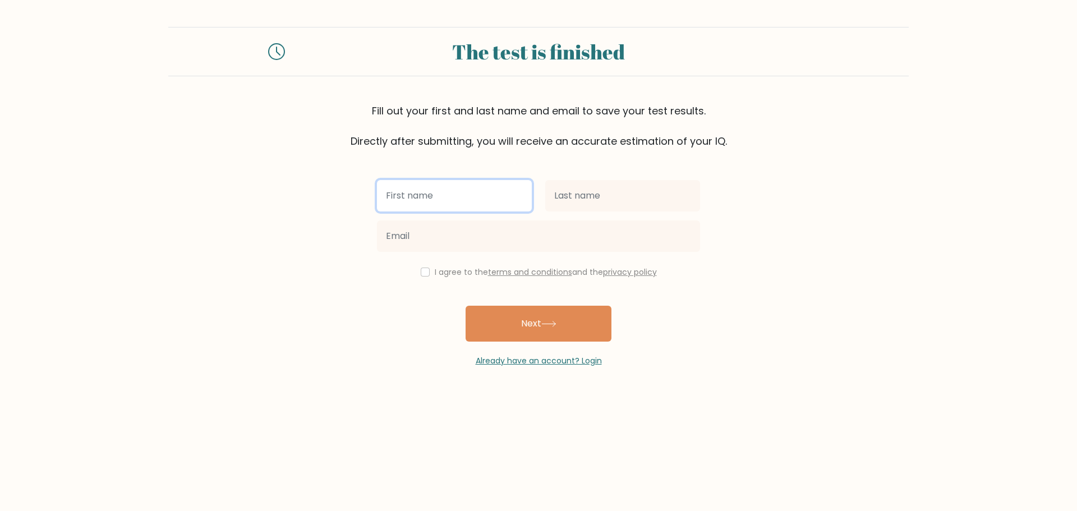
click at [471, 196] on input "text" at bounding box center [454, 195] width 155 height 31
type input "[PERSON_NAME]"
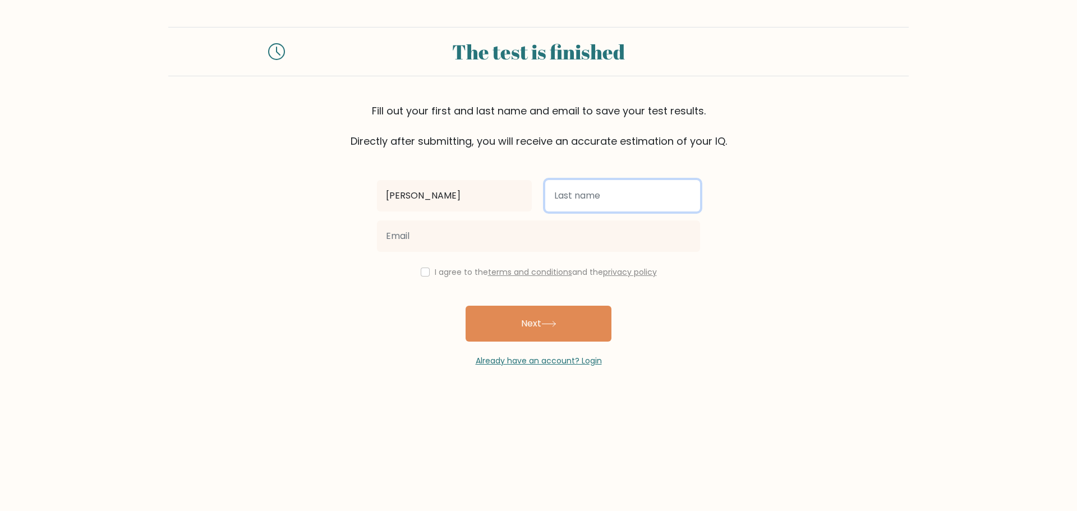
click at [592, 199] on input "text" at bounding box center [622, 195] width 155 height 31
type input "[PERSON_NAME]"
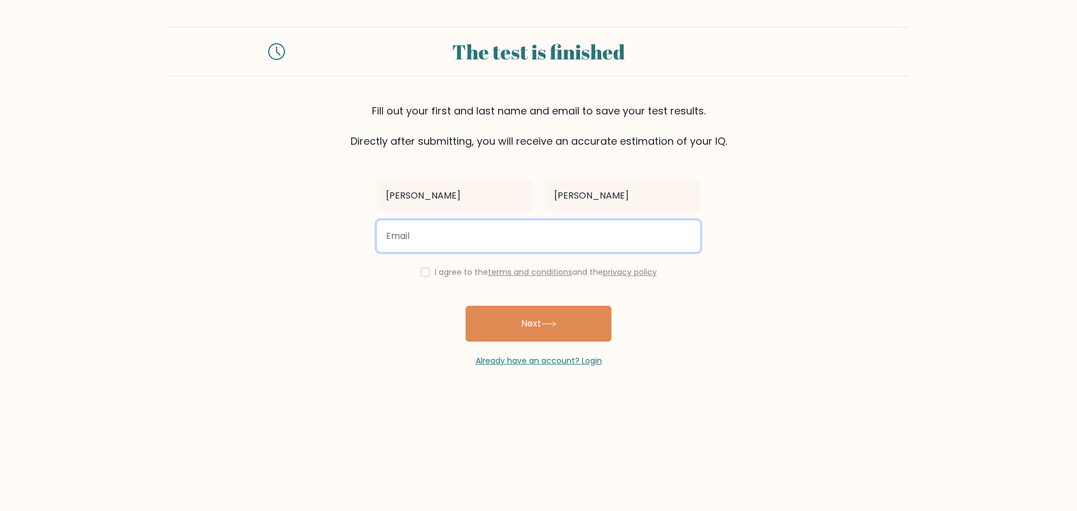
click at [586, 233] on input "email" at bounding box center [538, 236] width 323 height 31
type input "joshua.samudio24@gmail.com"
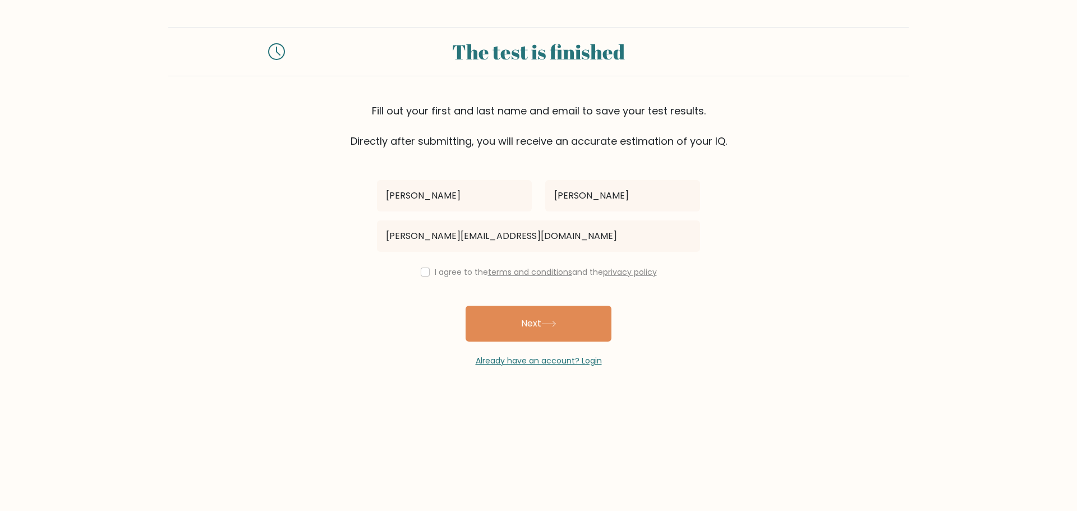
click at [465, 270] on label "I agree to the terms and conditions and the privacy policy" at bounding box center [546, 272] width 222 height 11
click at [423, 269] on input "checkbox" at bounding box center [425, 272] width 9 height 9
checkbox input "true"
click at [510, 315] on button "Next" at bounding box center [539, 324] width 146 height 36
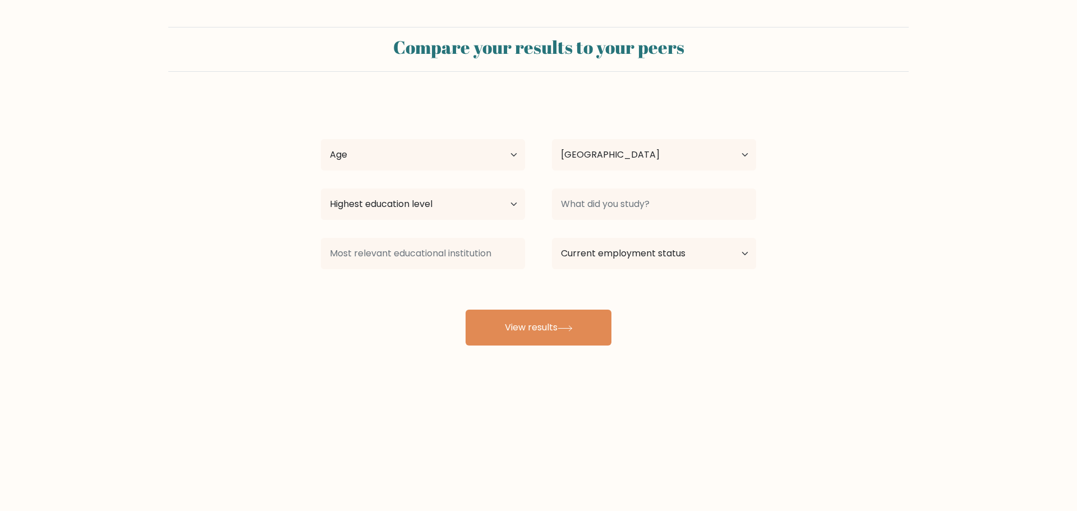
select select "PH"
click at [479, 148] on select "Age Under [DEMOGRAPHIC_DATA] [DEMOGRAPHIC_DATA] [DEMOGRAPHIC_DATA] [DEMOGRAPHIC…" at bounding box center [423, 154] width 204 height 31
select select "25_34"
click at [321, 139] on select "Age Under [DEMOGRAPHIC_DATA] [DEMOGRAPHIC_DATA] [DEMOGRAPHIC_DATA] [DEMOGRAPHIC…" at bounding box center [423, 154] width 204 height 31
click at [462, 204] on select "Highest education level No schooling Primary Lower Secondary Upper Secondary Oc…" at bounding box center [423, 204] width 204 height 31
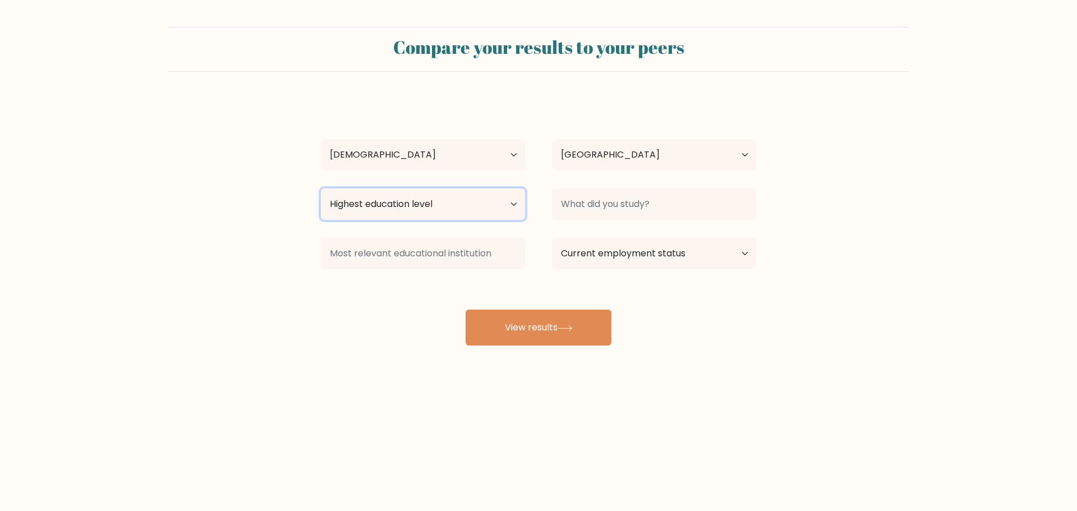
select select "bachelors_degree"
click at [321, 189] on select "Highest education level No schooling Primary Lower Secondary Upper Secondary Oc…" at bounding box center [423, 204] width 204 height 31
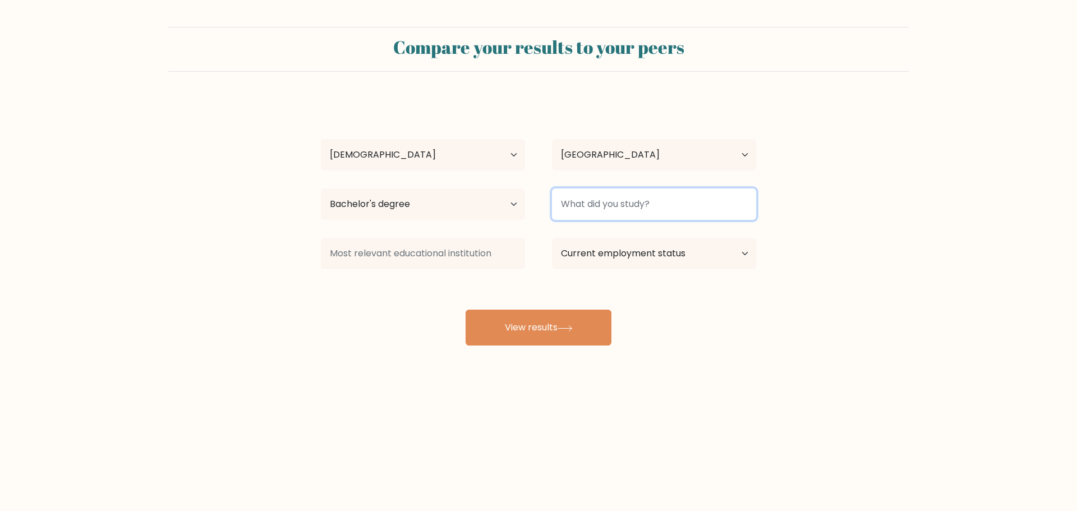
click at [617, 204] on input at bounding box center [654, 204] width 204 height 31
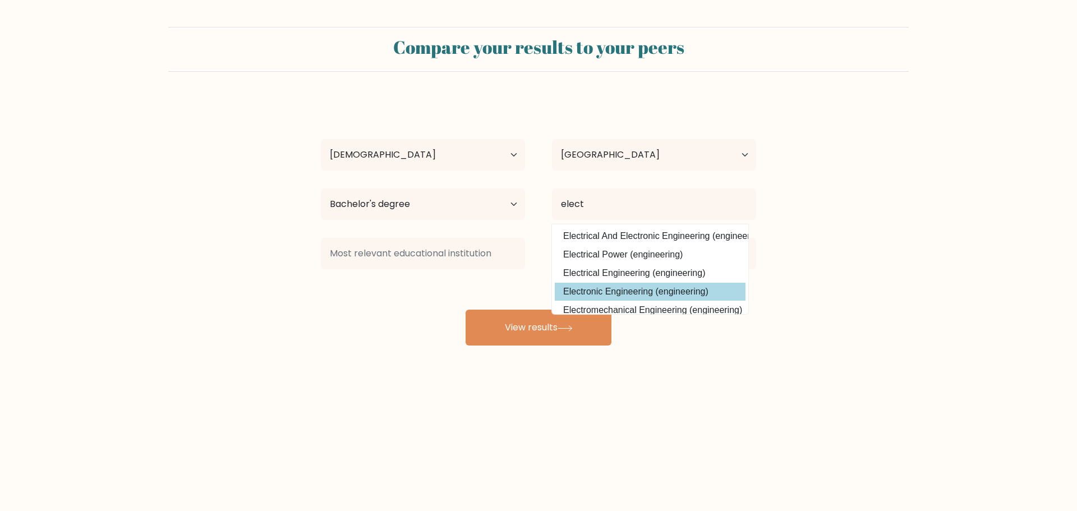
click at [703, 294] on div "[PERSON_NAME] Age Under [DEMOGRAPHIC_DATA] [DEMOGRAPHIC_DATA] [DEMOGRAPHIC_DATA…" at bounding box center [538, 222] width 449 height 247
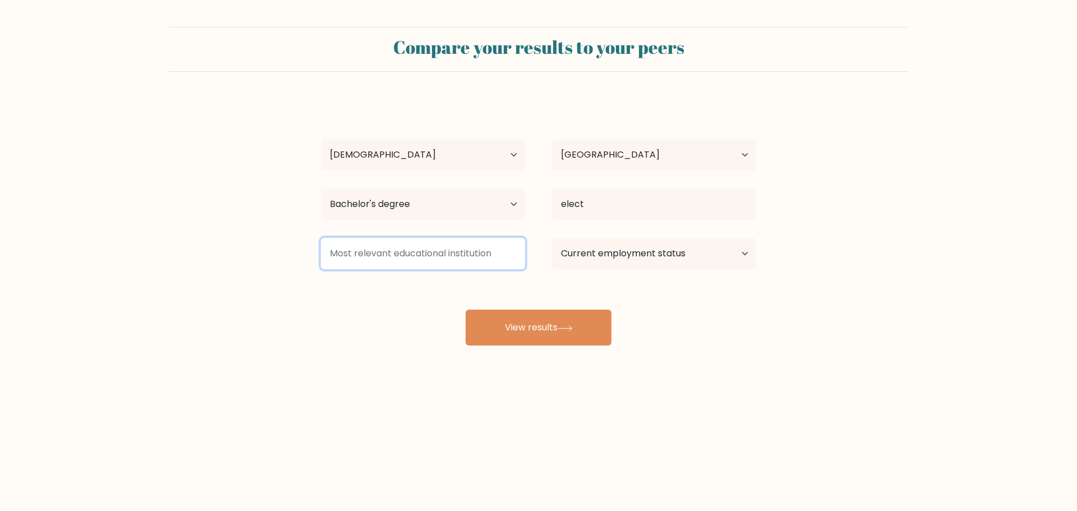
click at [462, 248] on input at bounding box center [423, 253] width 204 height 31
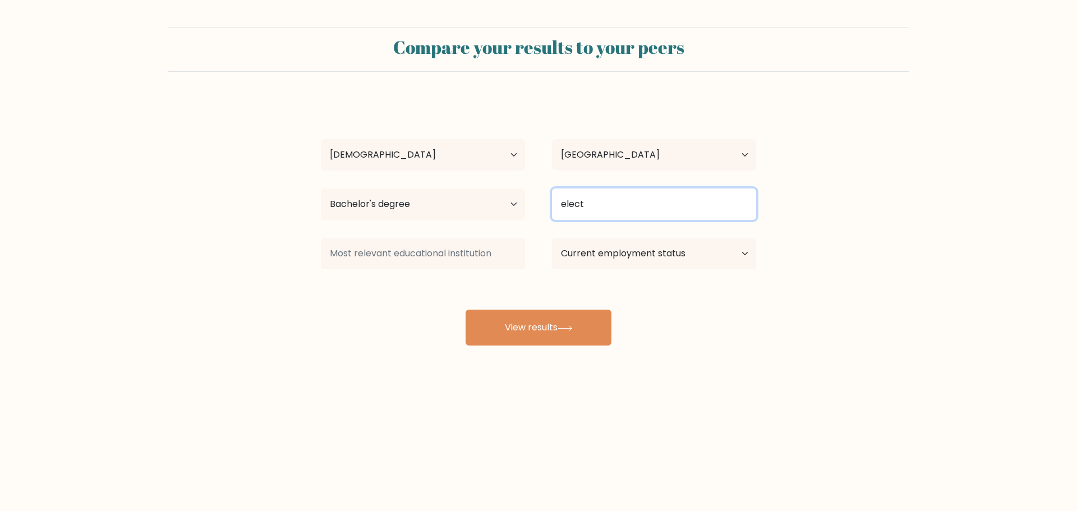
drag, startPoint x: 690, startPoint y: 200, endPoint x: 684, endPoint y: 201, distance: 5.9
click at [684, 201] on input "elect" at bounding box center [654, 204] width 204 height 31
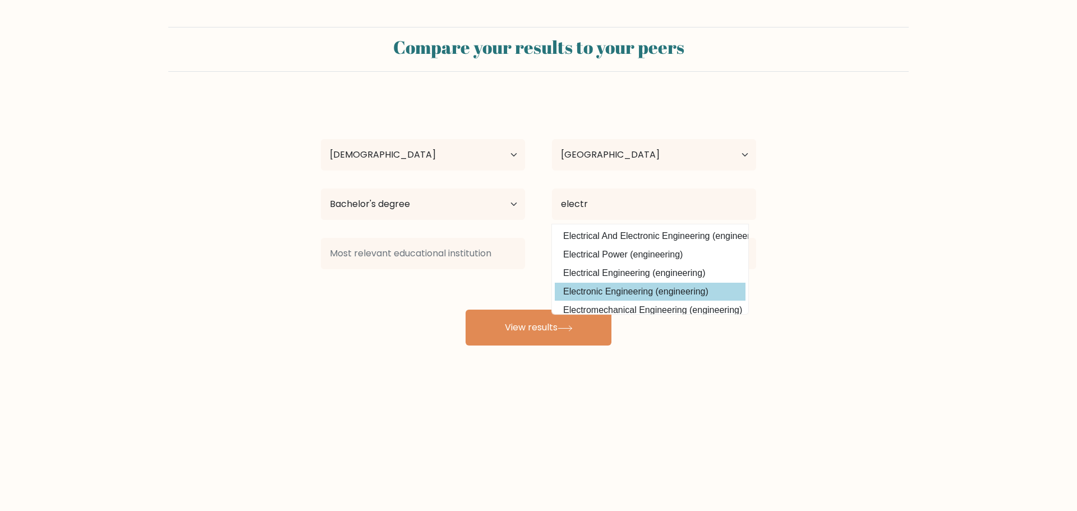
click at [647, 287] on div "Joshua Samudio Age Under 18 years old 18-24 years old 25-34 years old 35-44 yea…" at bounding box center [538, 222] width 449 height 247
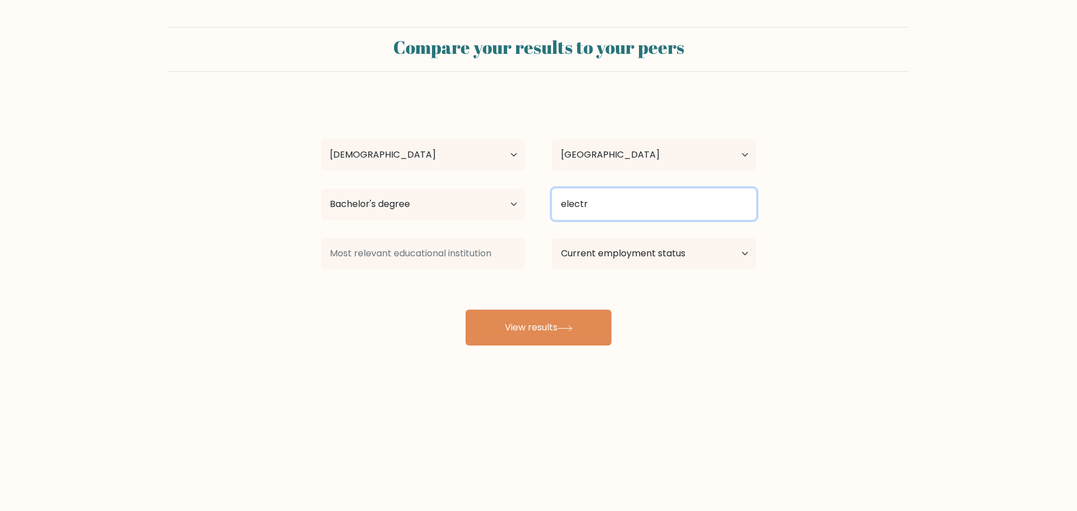
click at [571, 206] on input "electr" at bounding box center [654, 204] width 204 height 31
click at [612, 204] on input "electr" at bounding box center [654, 204] width 204 height 31
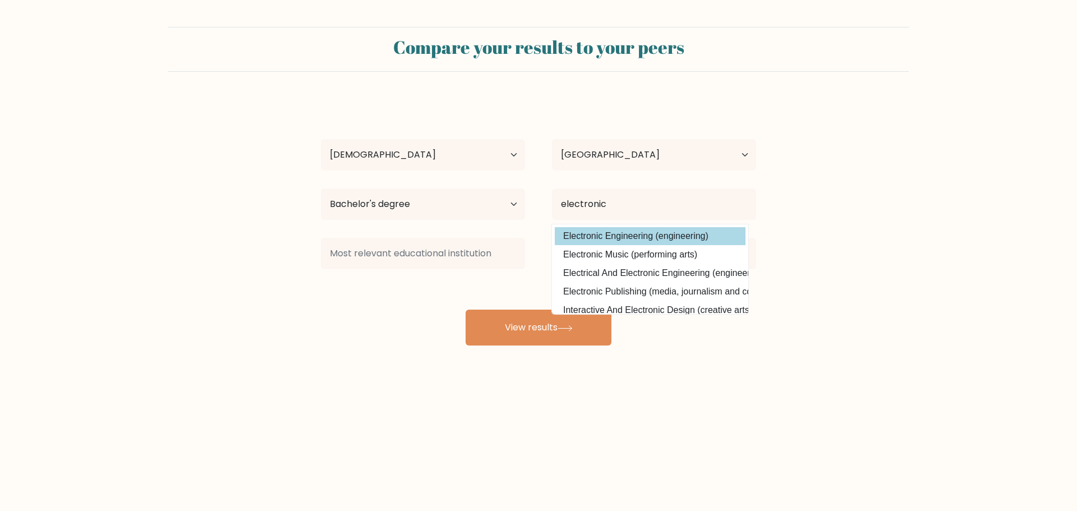
click at [639, 241] on div "Joshua Samudio Age Under 18 years old 18-24 years old 25-34 years old 35-44 yea…" at bounding box center [538, 222] width 449 height 247
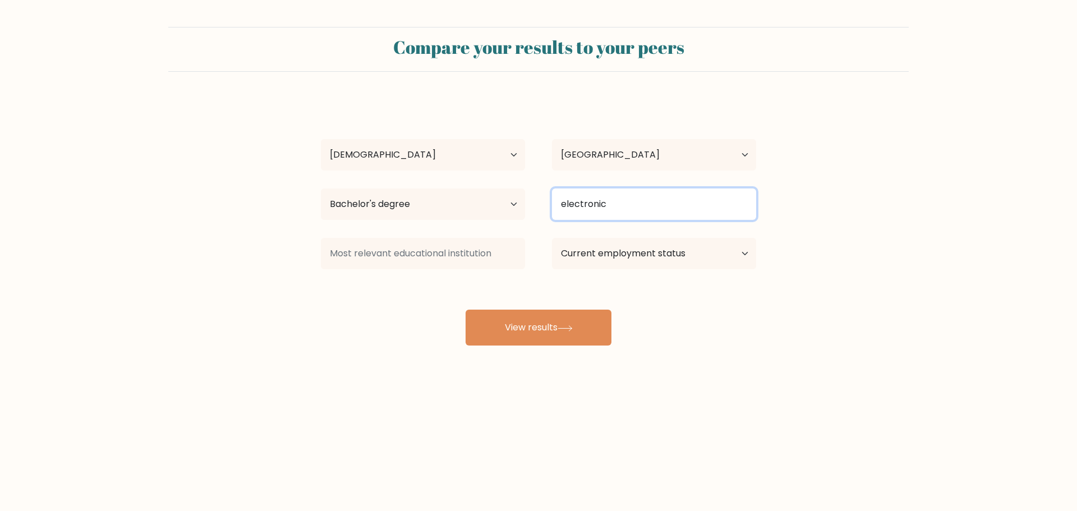
click at [631, 209] on input "electronic" at bounding box center [654, 204] width 204 height 31
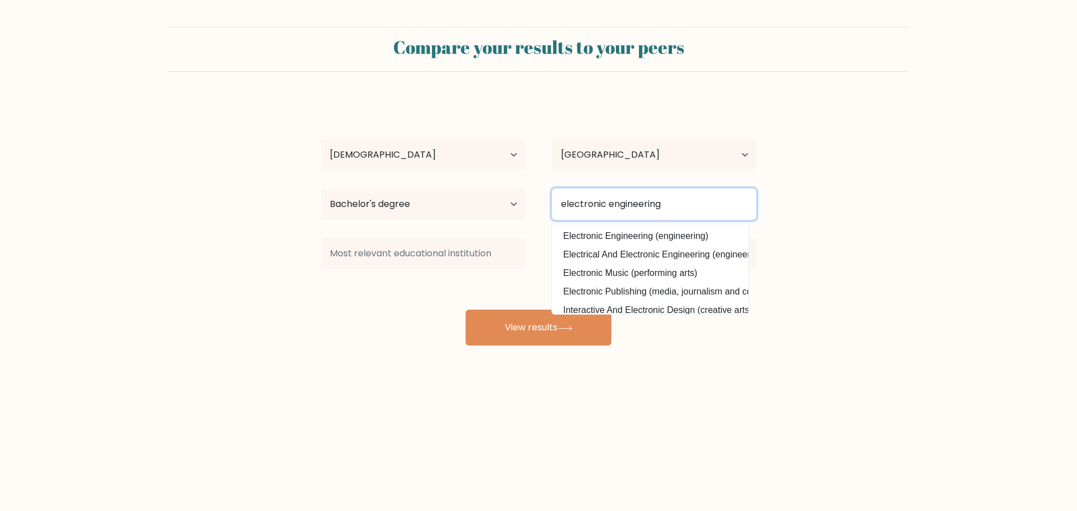
type input "electronic engineering"
click at [833, 218] on form "Compare your results to your peers Joshua Samudio Age Under 18 years old 18-24 …" at bounding box center [538, 186] width 1077 height 319
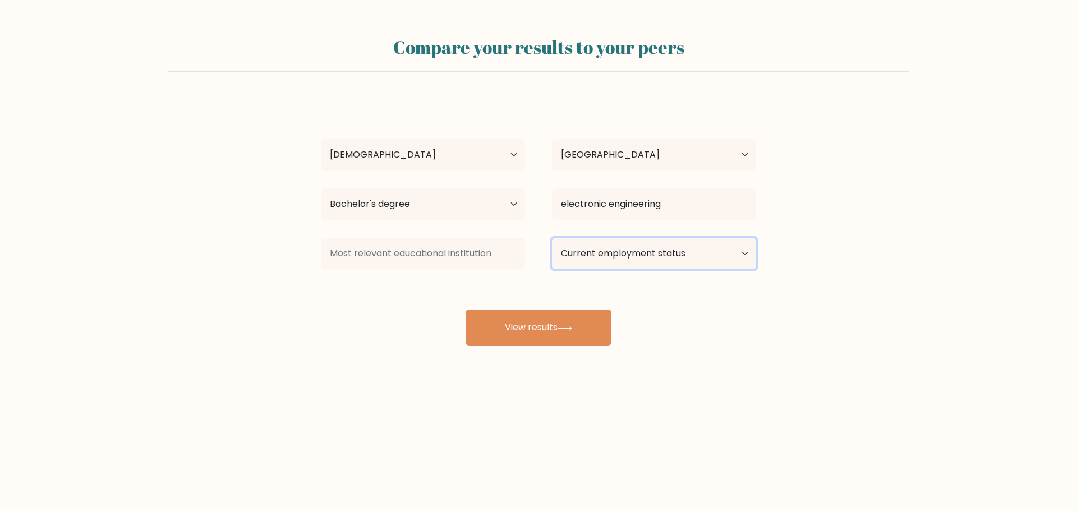
click at [689, 256] on select "Current employment status Employed Student Retired Other / prefer not to answer" at bounding box center [654, 253] width 204 height 31
click at [552, 238] on select "Current employment status Employed Student Retired Other / prefer not to answer" at bounding box center [654, 253] width 204 height 31
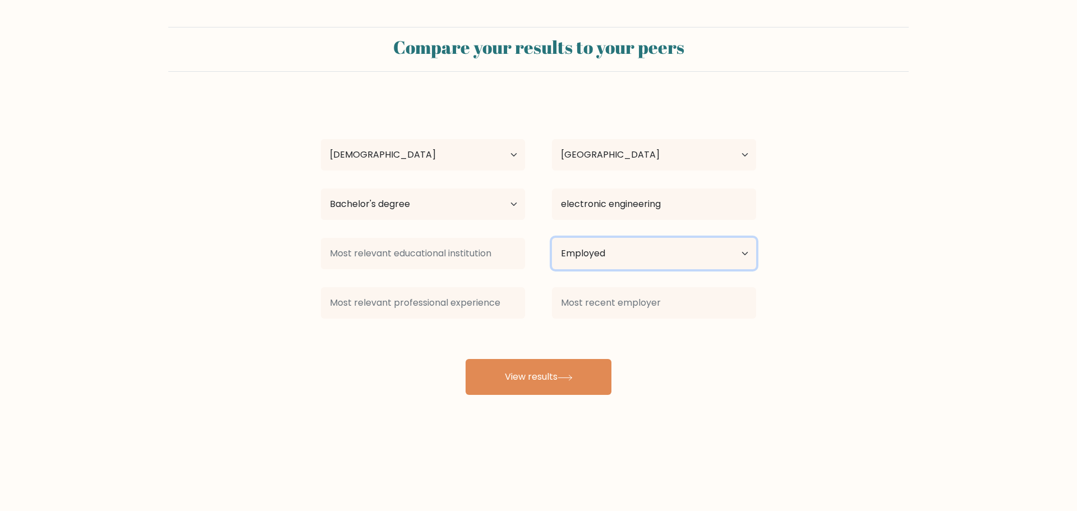
click at [663, 261] on select "Current employment status Employed Student Retired Other / prefer not to answer" at bounding box center [654, 253] width 204 height 31
select select "other"
click at [552, 238] on select "Current employment status Employed Student Retired Other / prefer not to answer" at bounding box center [654, 253] width 204 height 31
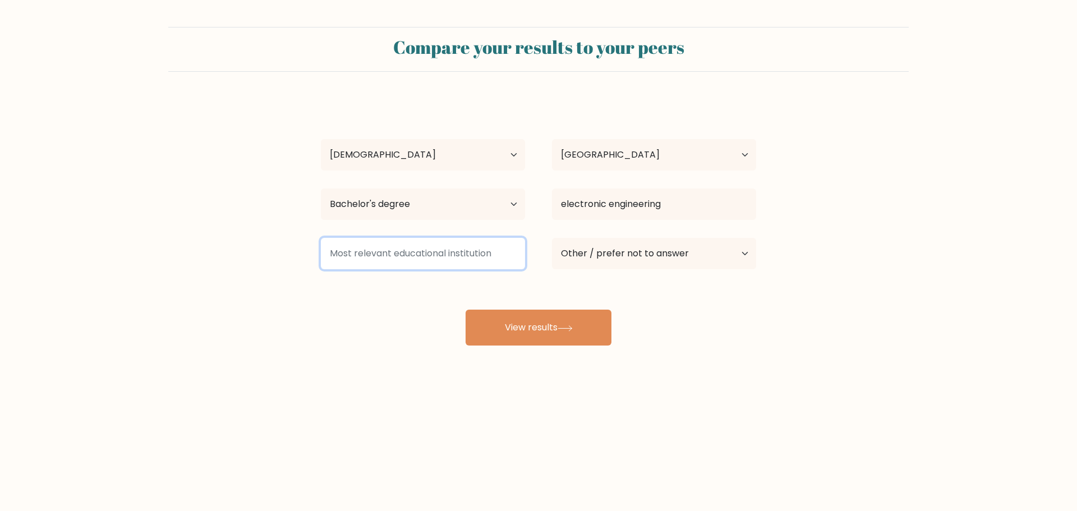
click at [416, 255] on input at bounding box center [423, 253] width 204 height 31
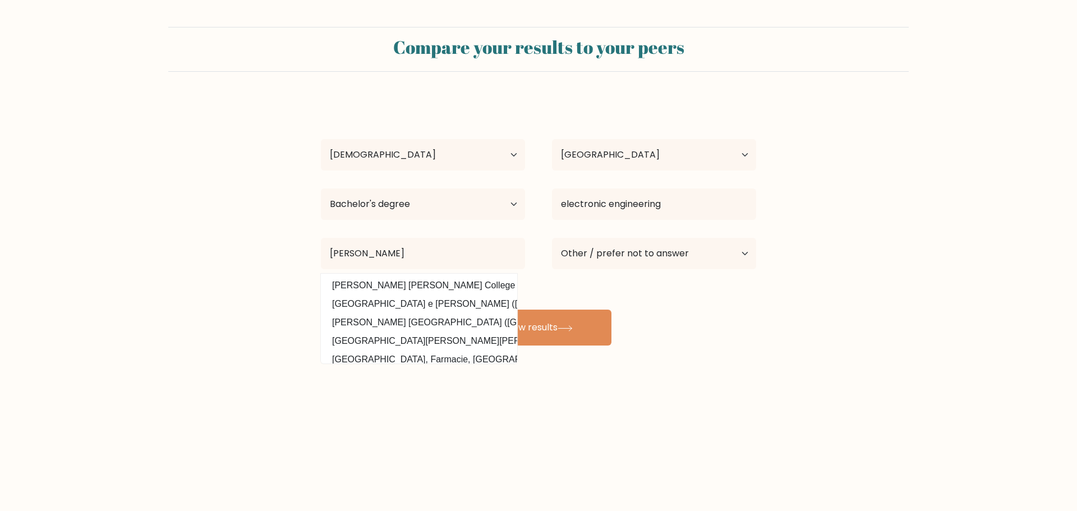
click at [475, 285] on div "Joshua Samudio Age Under 18 years old 18-24 years old 25-34 years old 35-44 yea…" at bounding box center [538, 222] width 449 height 247
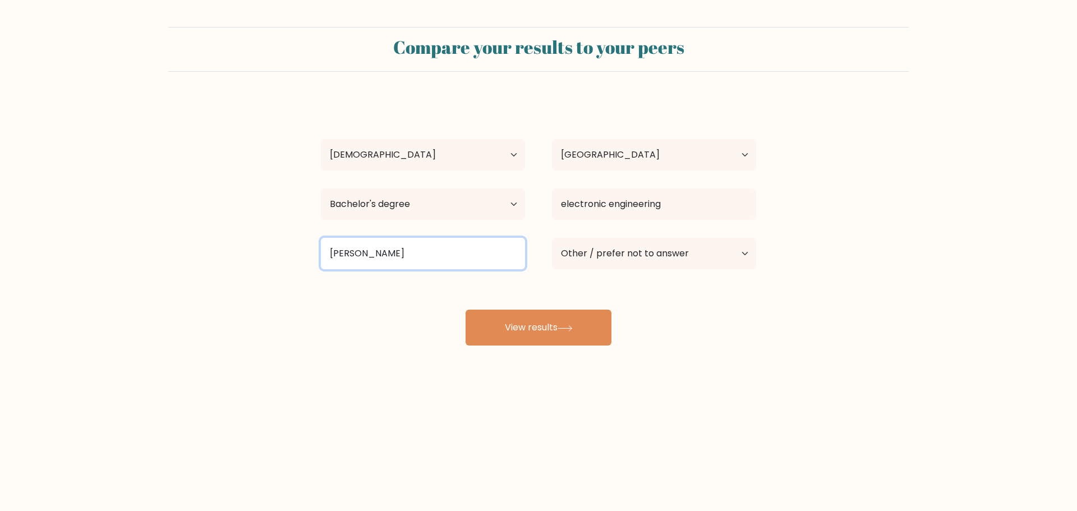
drag, startPoint x: 403, startPoint y: 259, endPoint x: 398, endPoint y: 268, distance: 10.0
click at [402, 259] on input "emil" at bounding box center [423, 253] width 204 height 31
click at [386, 262] on input "emil" at bounding box center [423, 253] width 204 height 31
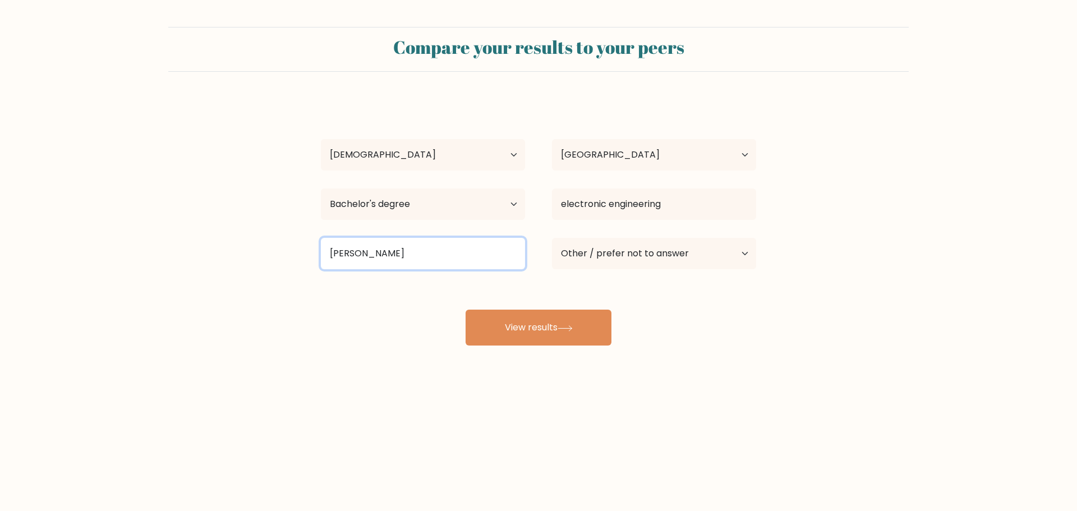
click at [423, 249] on input "emil" at bounding box center [423, 253] width 204 height 31
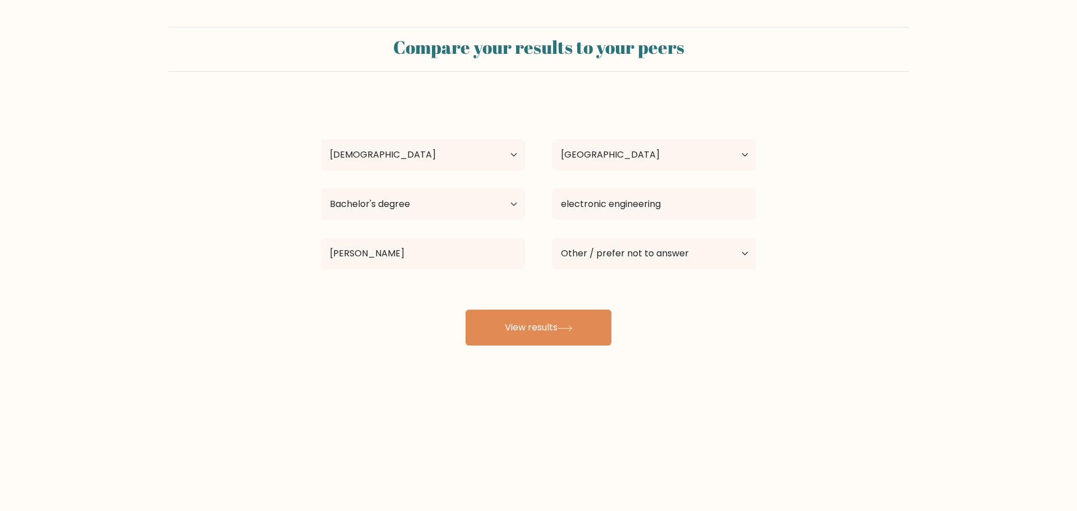
drag, startPoint x: 407, startPoint y: 291, endPoint x: 407, endPoint y: 272, distance: 19.6
click at [406, 291] on div "Joshua Samudio Age Under 18 years old 18-24 years old 25-34 years old 35-44 yea…" at bounding box center [538, 222] width 449 height 247
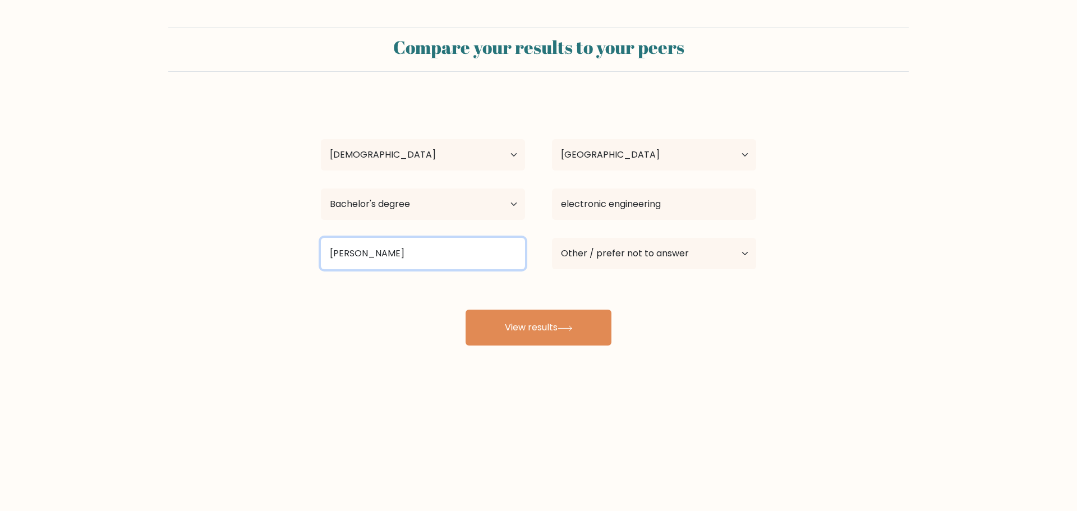
click at [409, 256] on input "emil" at bounding box center [423, 253] width 204 height 31
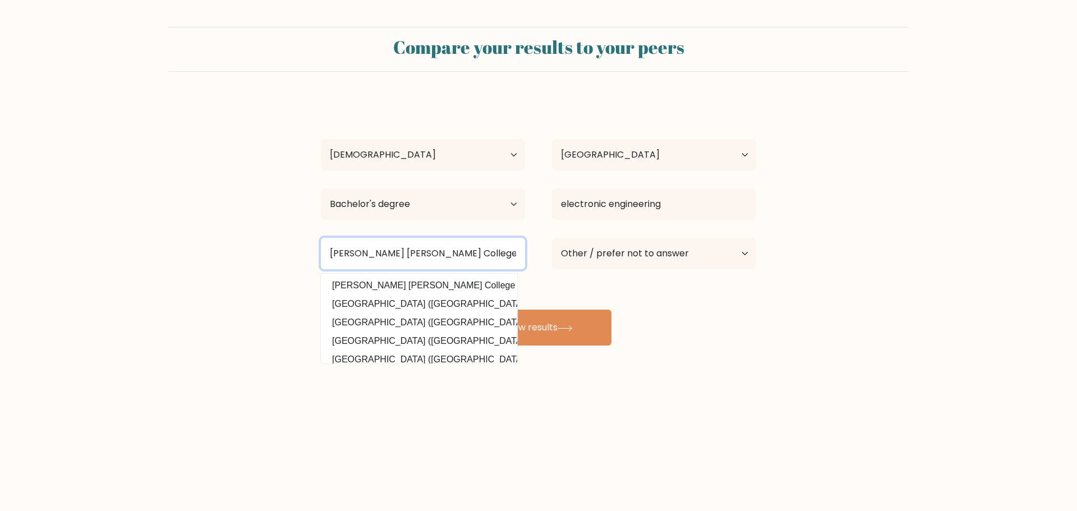
type input "emilio aguinaldo College"
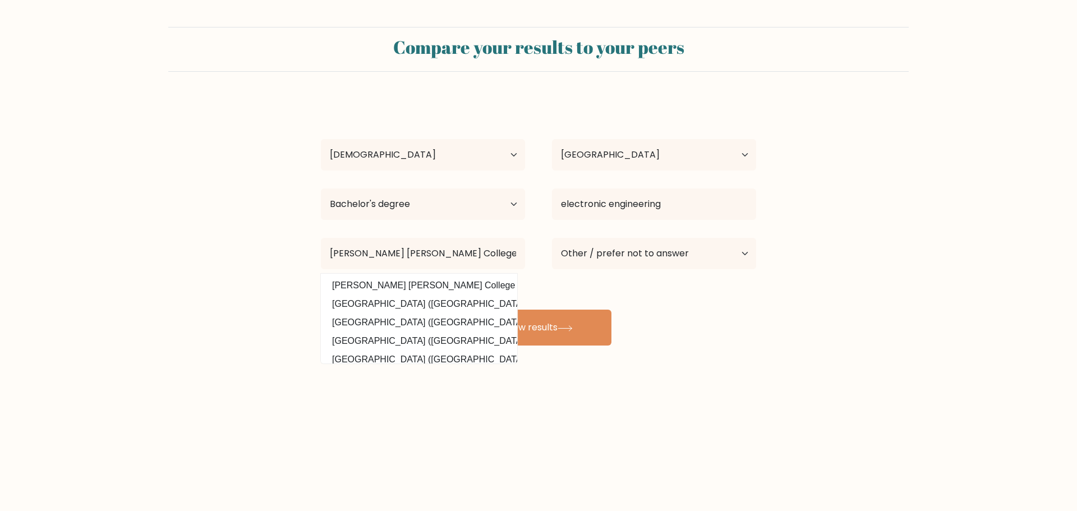
click at [886, 382] on div "Compare your results to your peers Joshua Samudio Age Under 18 years old 18-24 …" at bounding box center [538, 212] width 1077 height 425
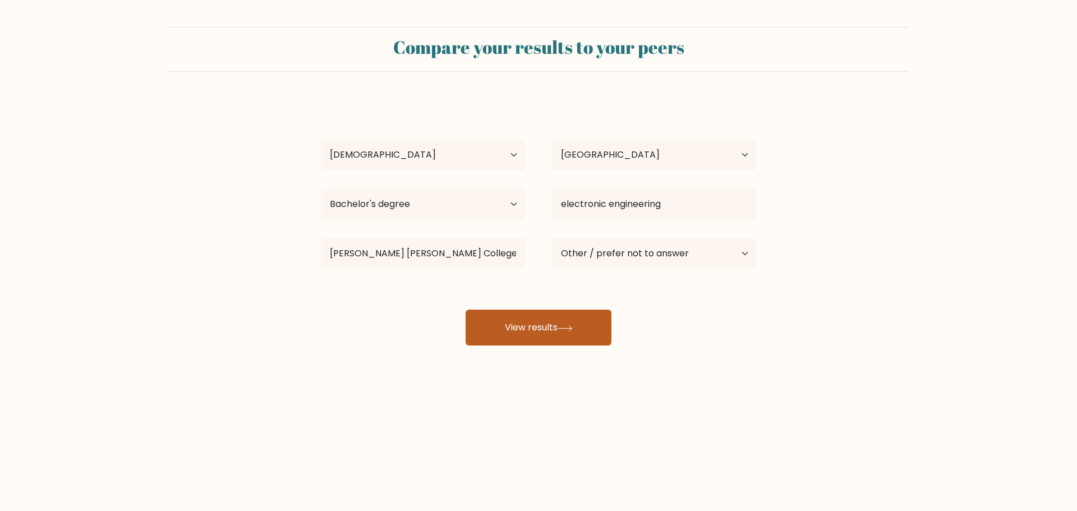
click at [535, 337] on button "View results" at bounding box center [539, 328] width 146 height 36
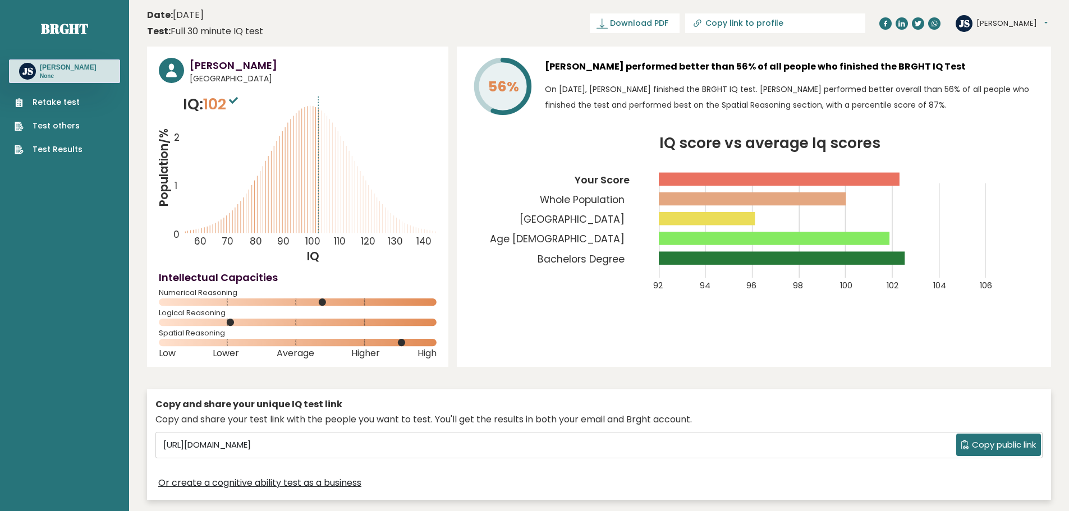
drag, startPoint x: 759, startPoint y: 67, endPoint x: 946, endPoint y: 73, distance: 187.0
click at [946, 73] on h3 "[PERSON_NAME] performed better than 56% of all people who finished the BRGHT IQ…" at bounding box center [792, 67] width 494 height 18
drag, startPoint x: 605, startPoint y: 88, endPoint x: 715, endPoint y: 90, distance: 110.0
click at [715, 90] on p "On [DATE], [PERSON_NAME] finished the BRGHT IQ test. [PERSON_NAME] performed be…" at bounding box center [792, 96] width 494 height 31
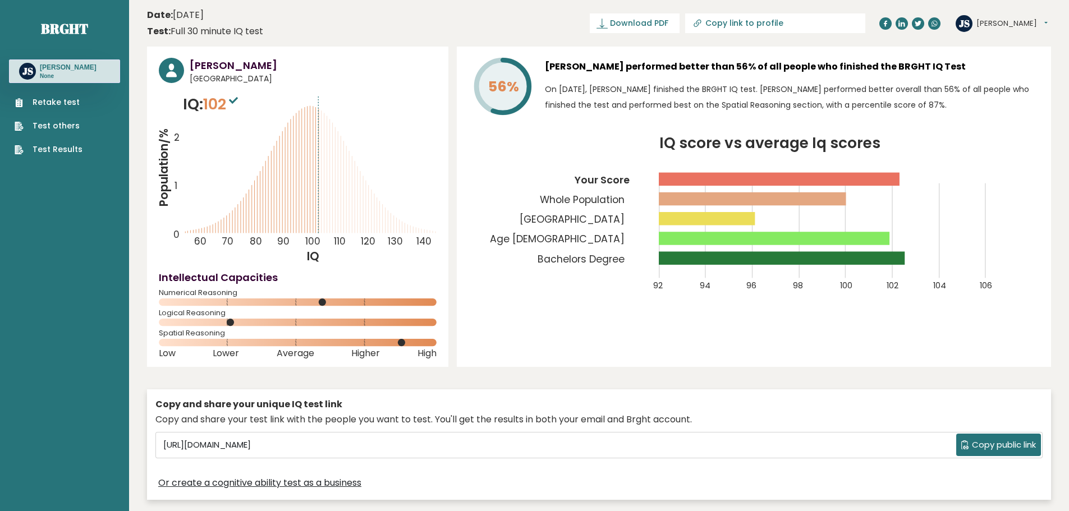
click at [978, 442] on span "Copy public link" at bounding box center [1004, 445] width 64 height 13
click at [668, 29] on span "Download PDF" at bounding box center [639, 23] width 58 height 12
